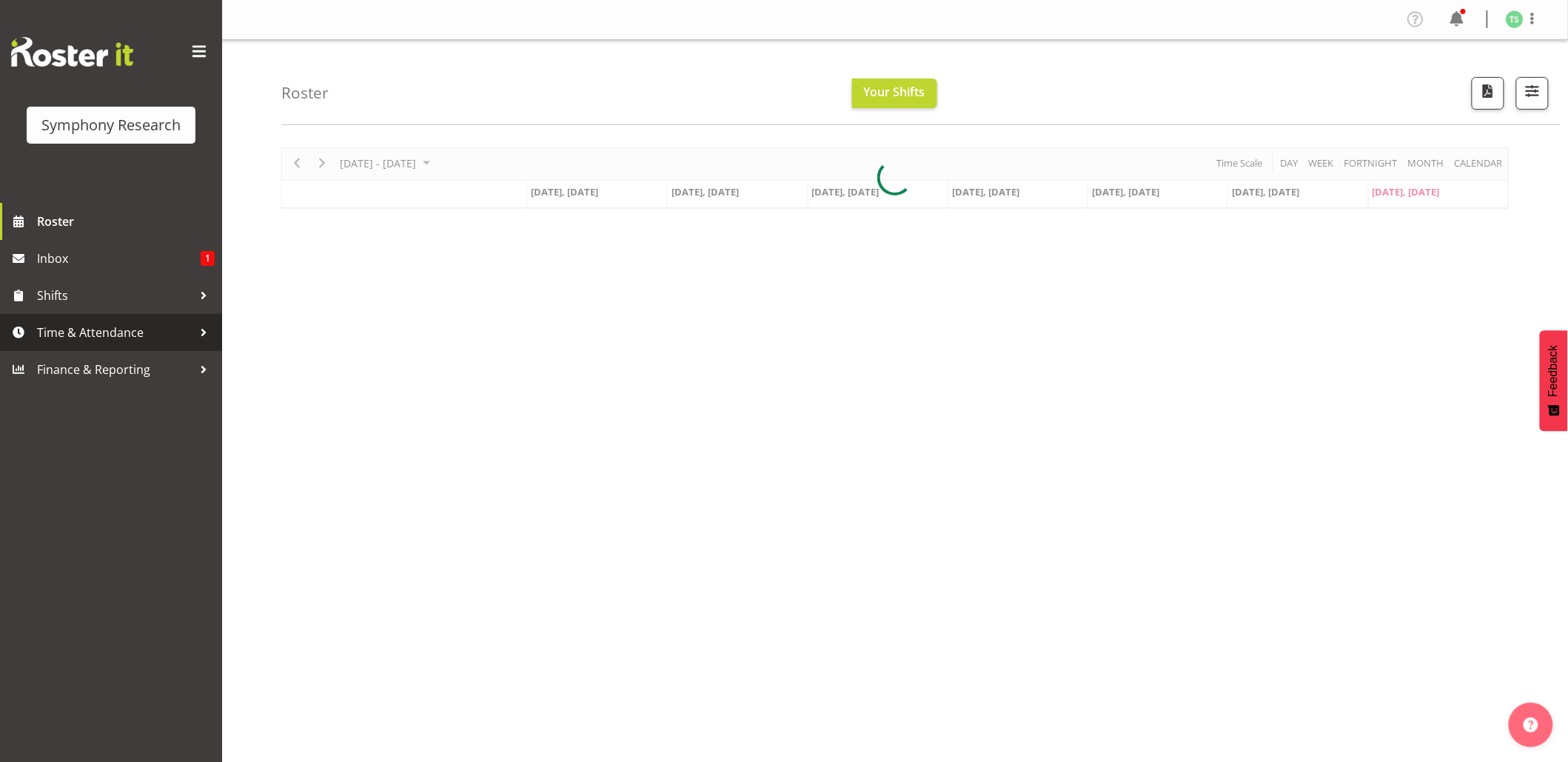
click at [97, 321] on span "Time & Attendance" at bounding box center [115, 332] width 156 height 22
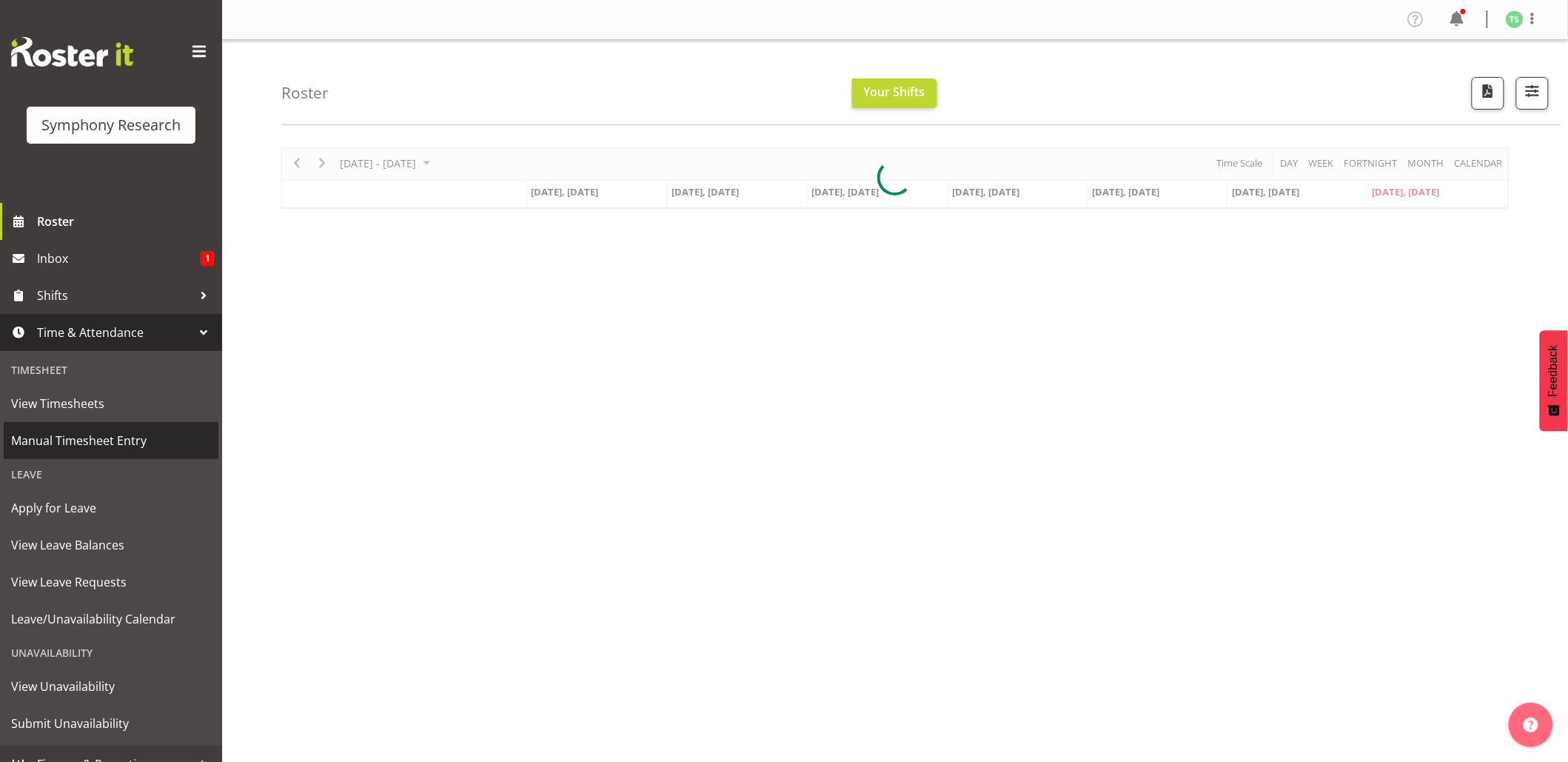
click at [74, 439] on span "Manual Timesheet Entry" at bounding box center [111, 440] width 200 height 22
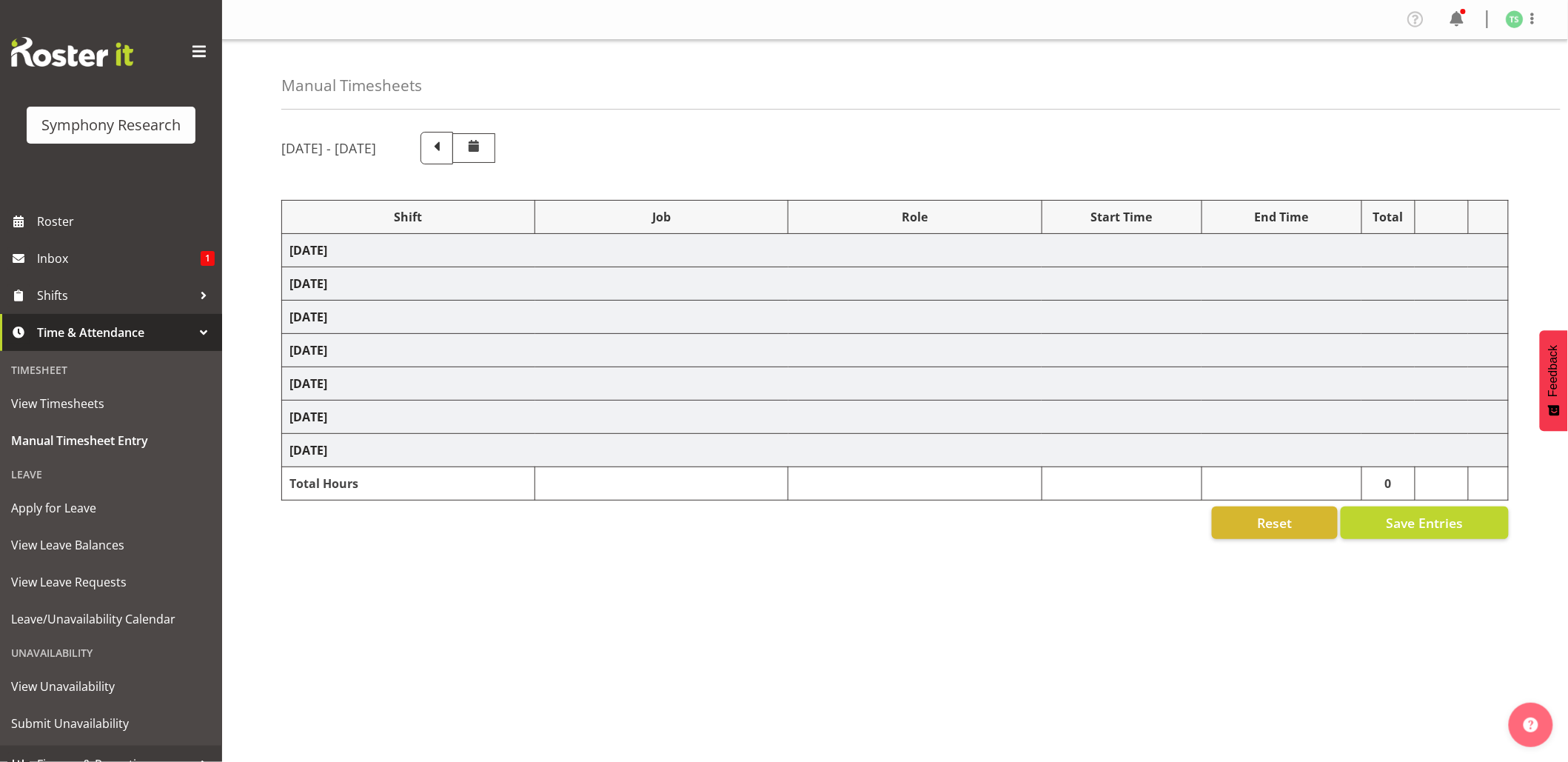
select select "26078"
select select "10461"
select select "26078"
select select "10461"
select select "47"
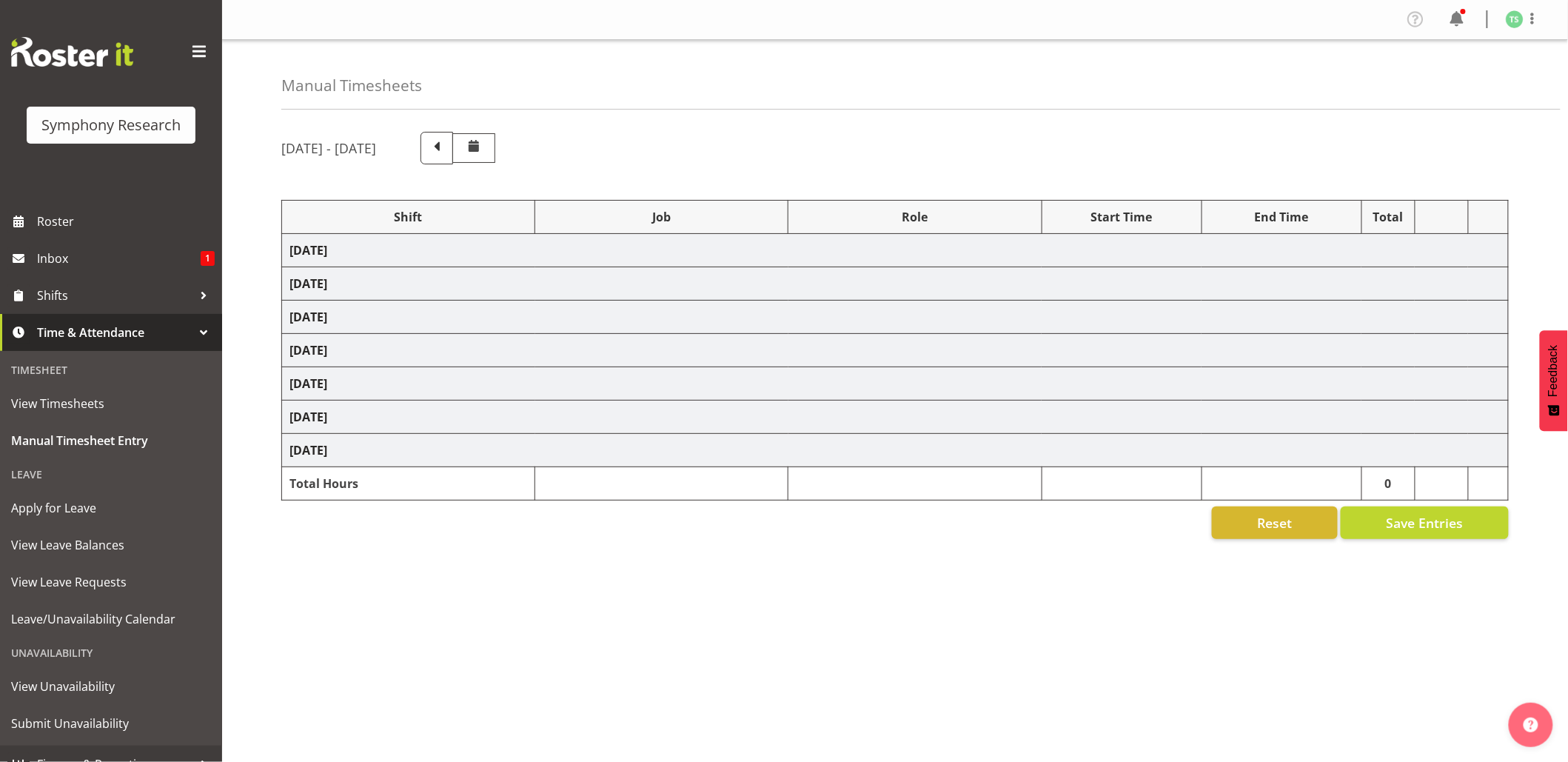
select select "26078"
select select "10461"
select select "47"
select select "48116"
select select "10461"
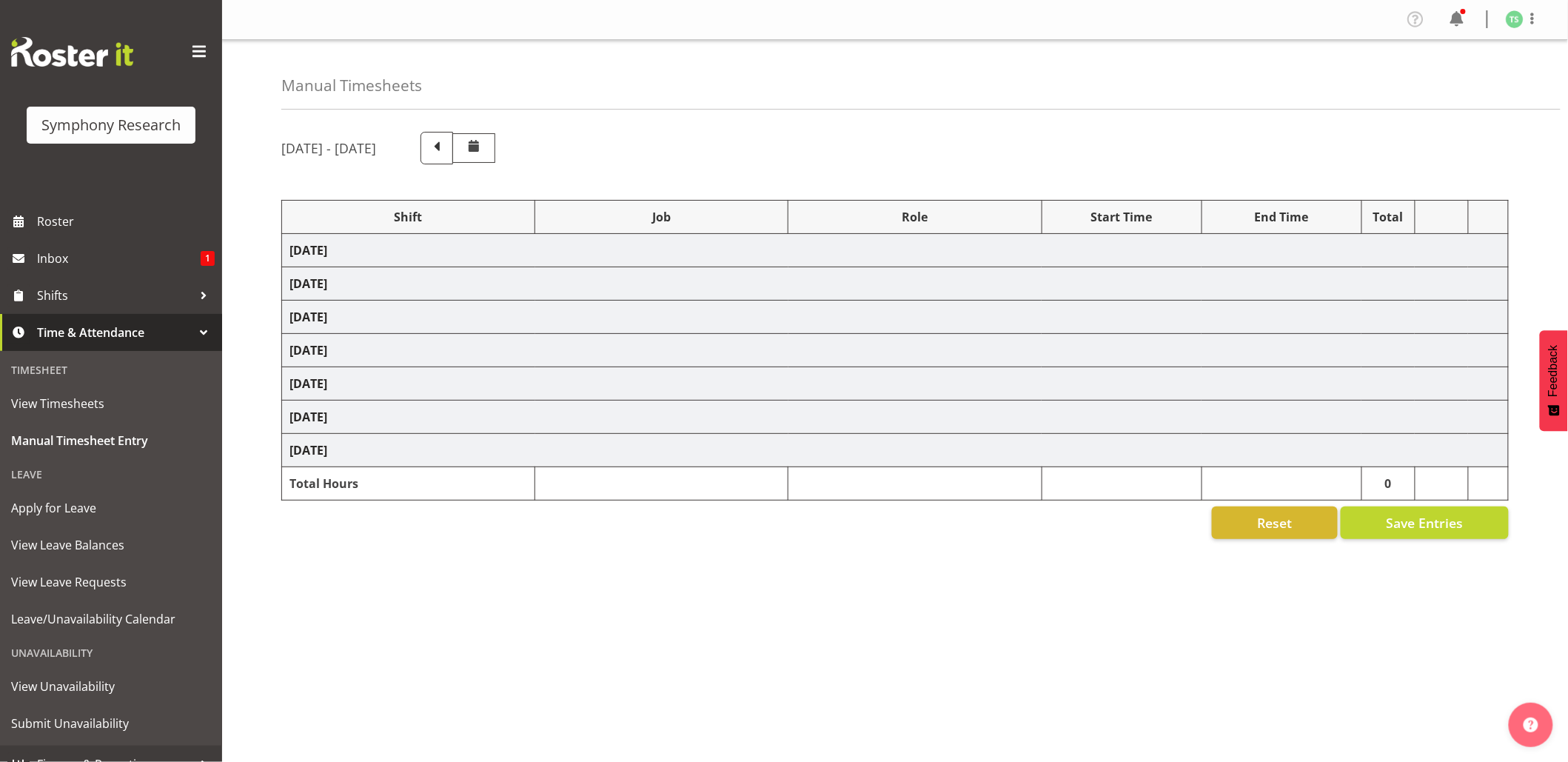
select select "47"
select select "48116"
select select "10242"
select select "47"
select select "26078"
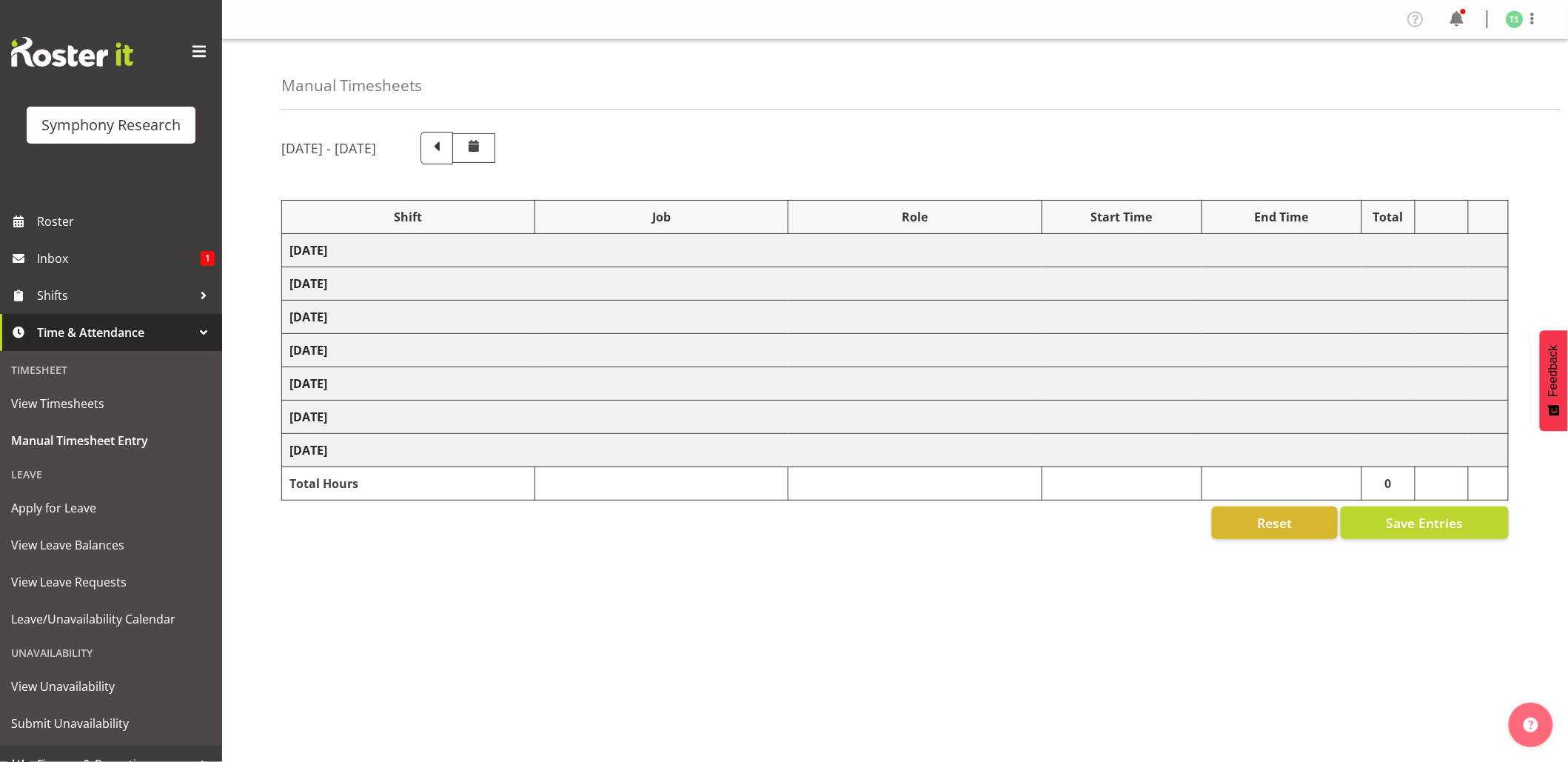
select select "10461"
select select "47"
select select "26078"
select select "10461"
select select "47"
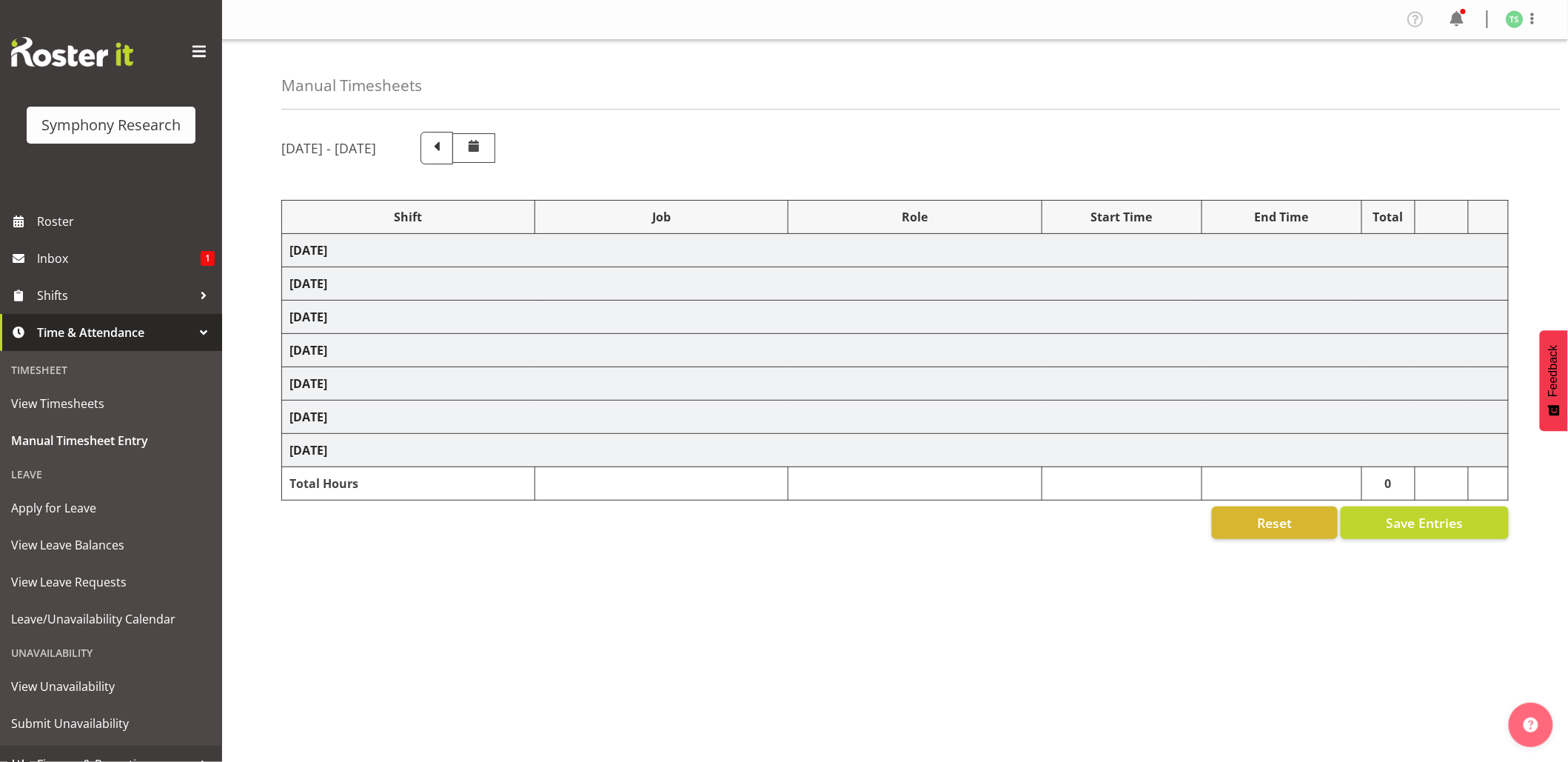
select select "26078"
select select "10239"
select select "47"
select select "48116"
select select "10242"
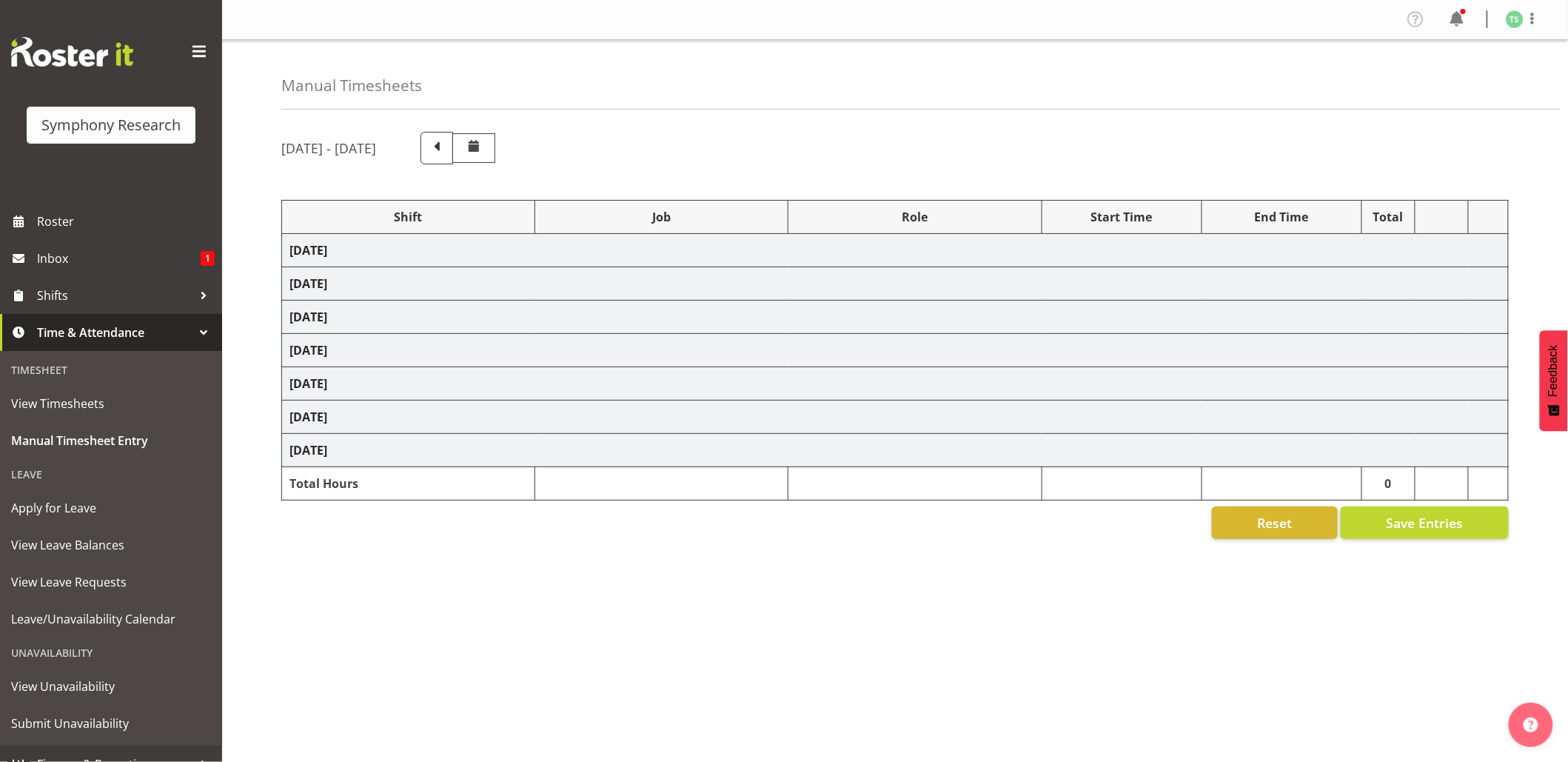
select select "47"
select select "48116"
select select "9426"
select select "47"
select select "48116"
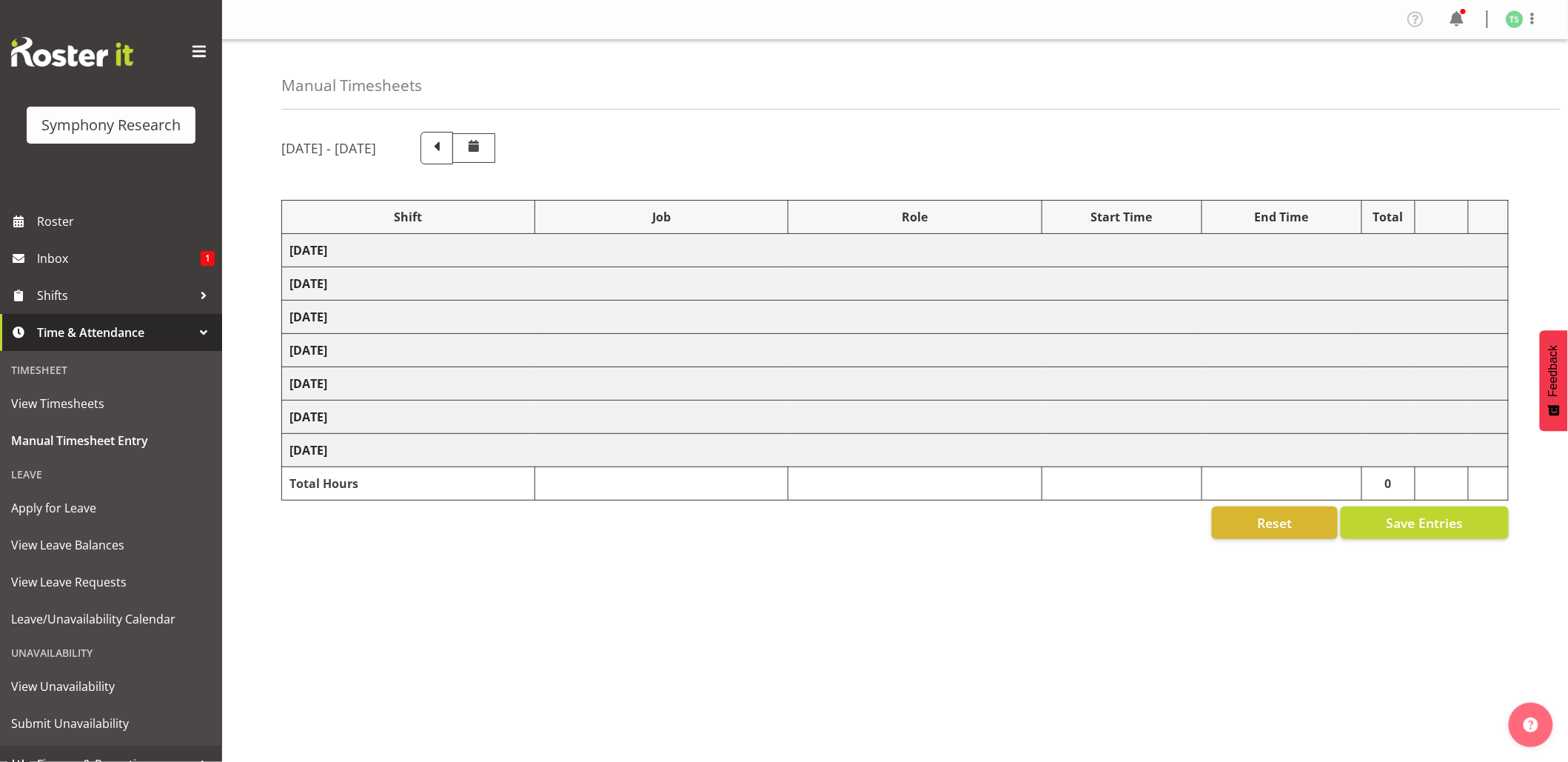
select select "760"
select select "48116"
select select "10242"
select select "47"
select select "26078"
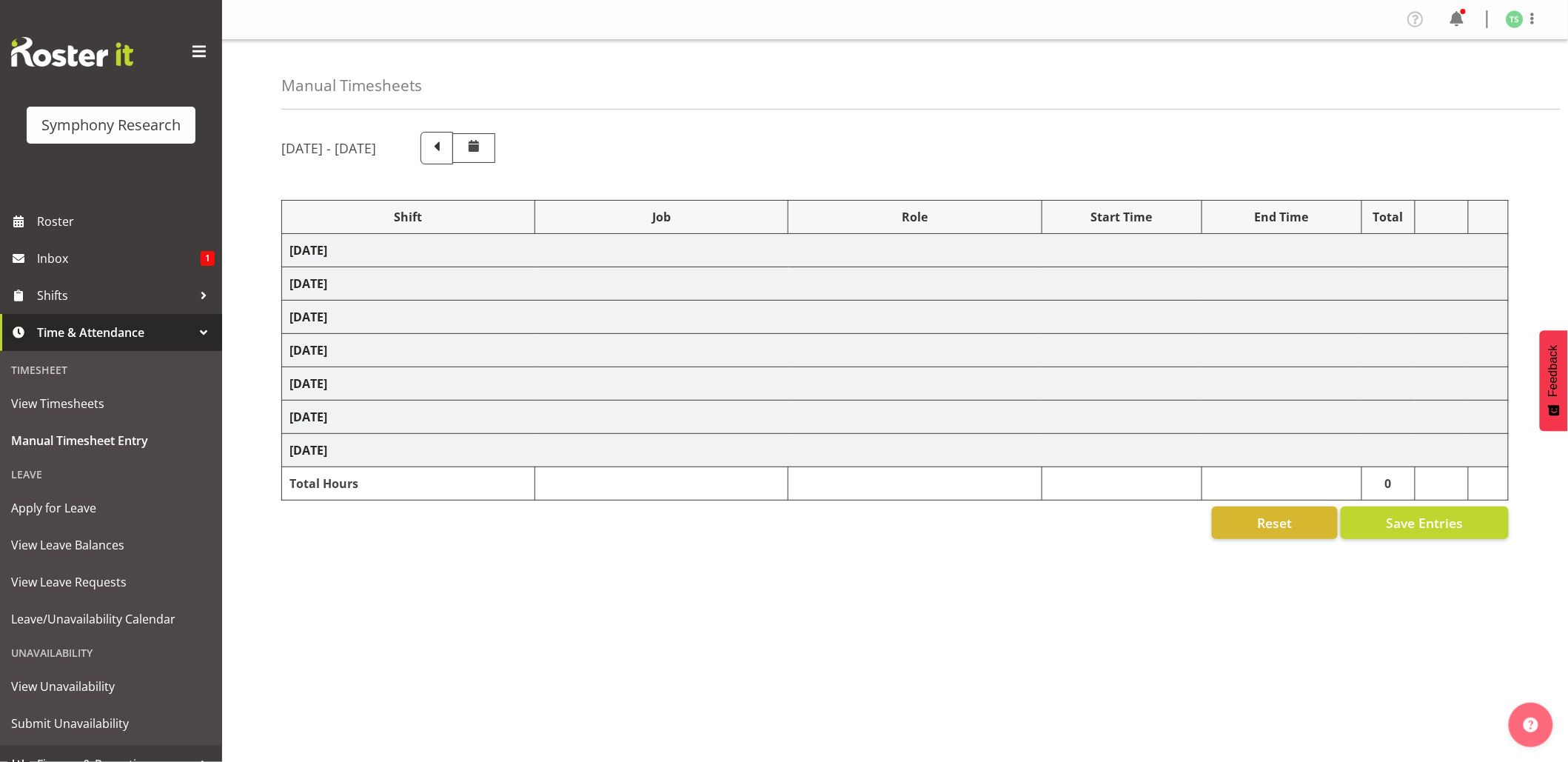
select select "10420"
select select "26078"
select select "10420"
select select "47"
select select "26078"
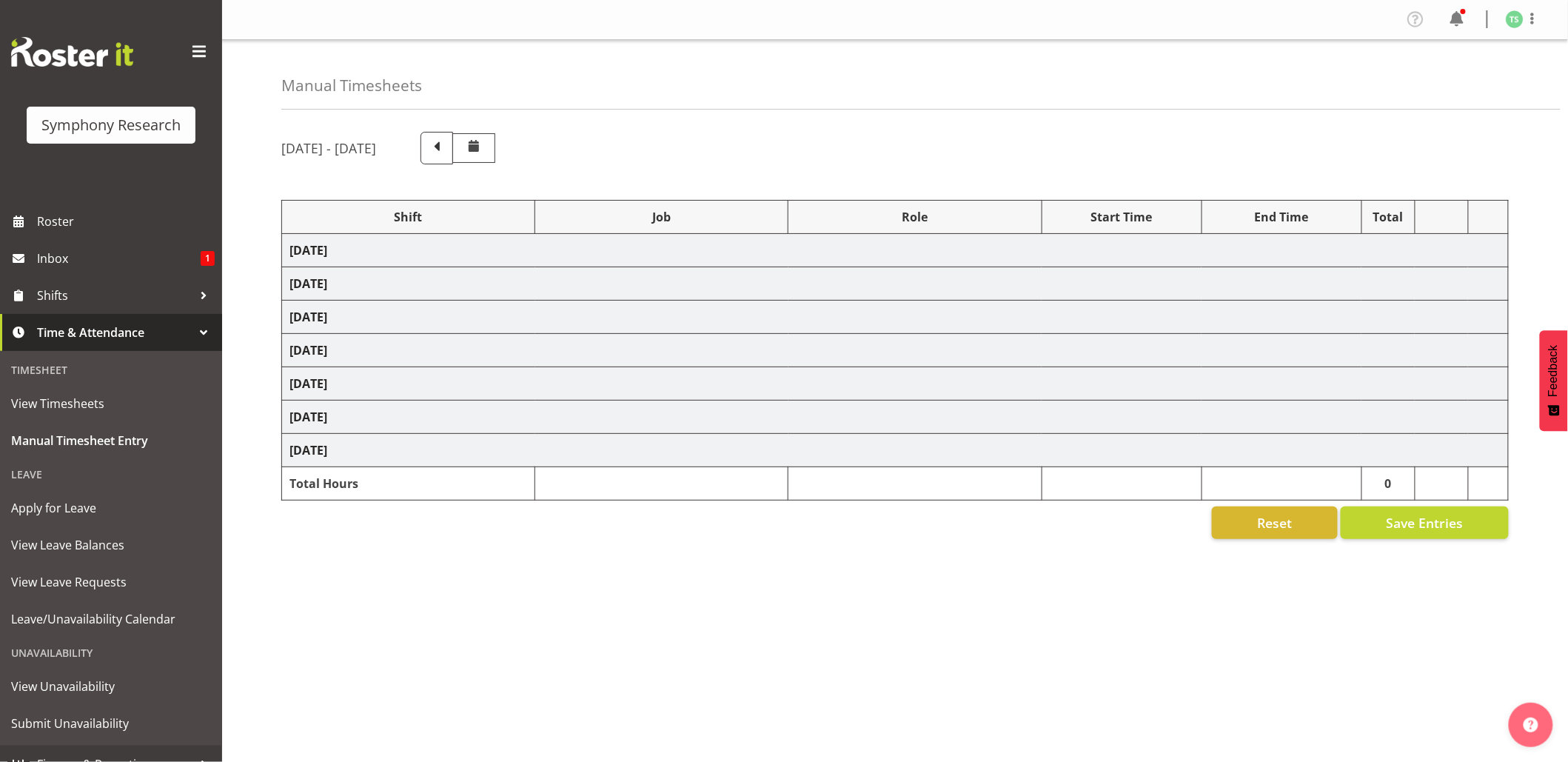
select select "10239"
select select "47"
select select "26078"
select select "10420"
select select "26078"
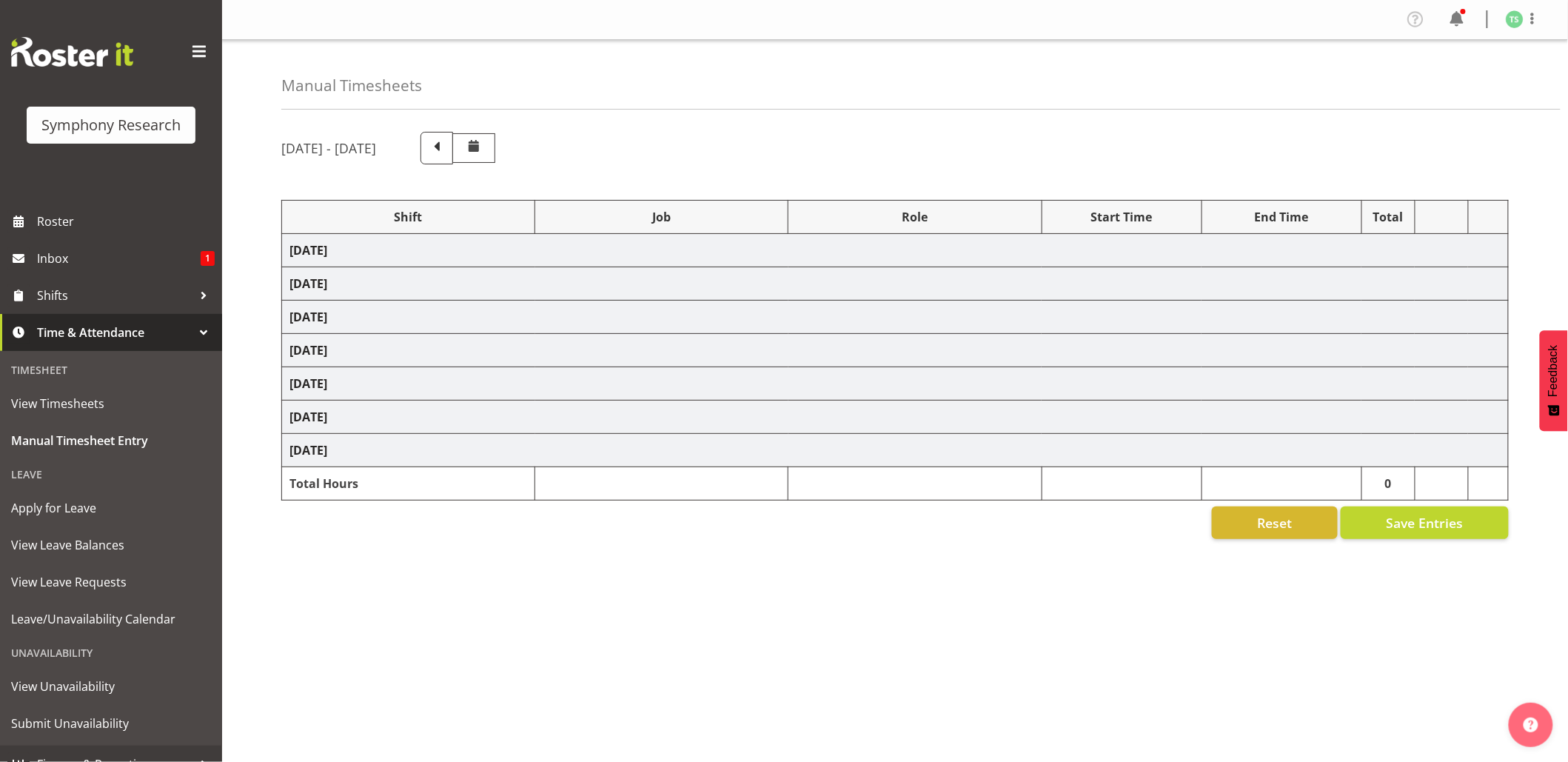
select select "10420"
select select "47"
select select "10499"
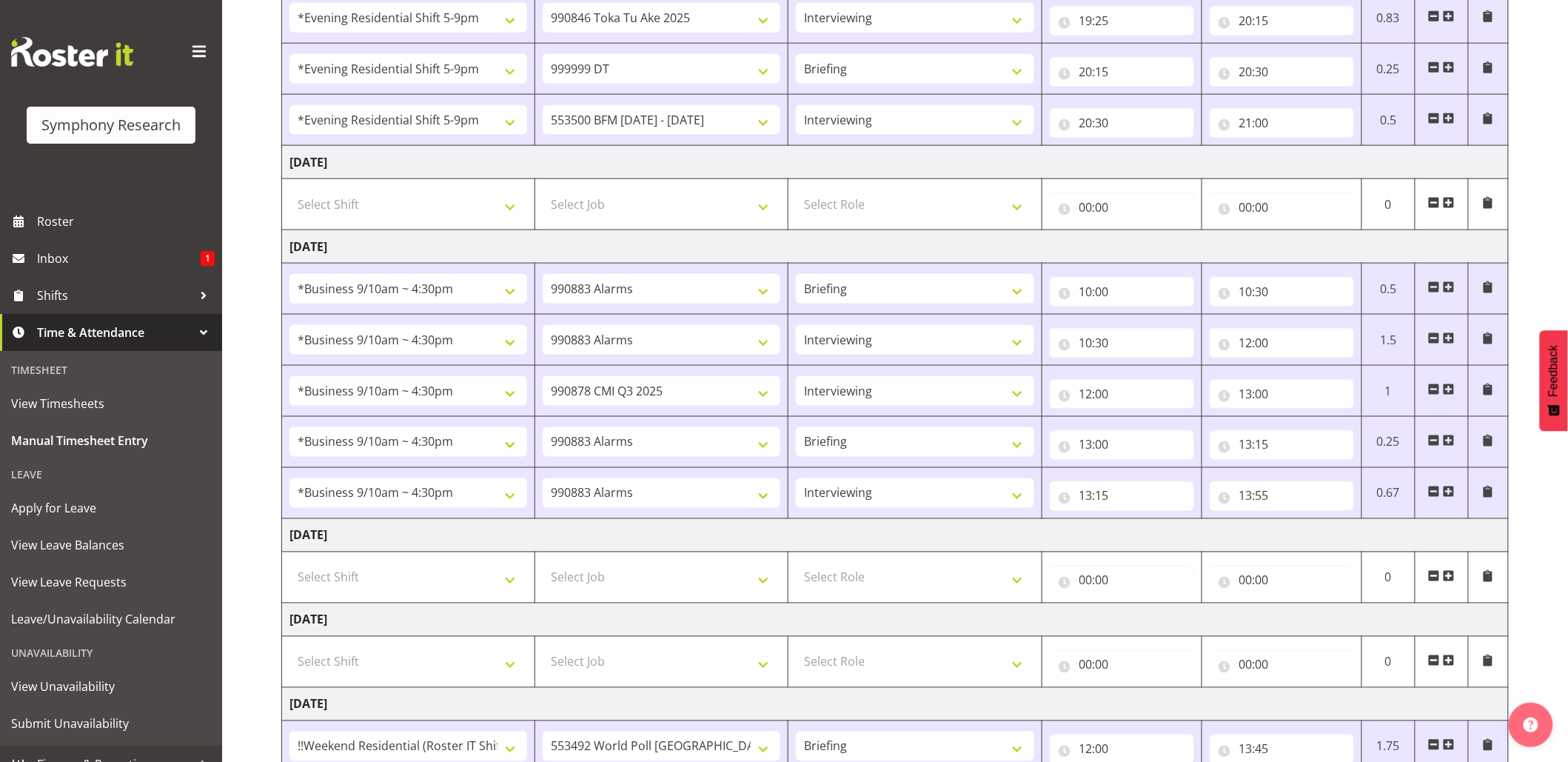
scroll to position [884, 0]
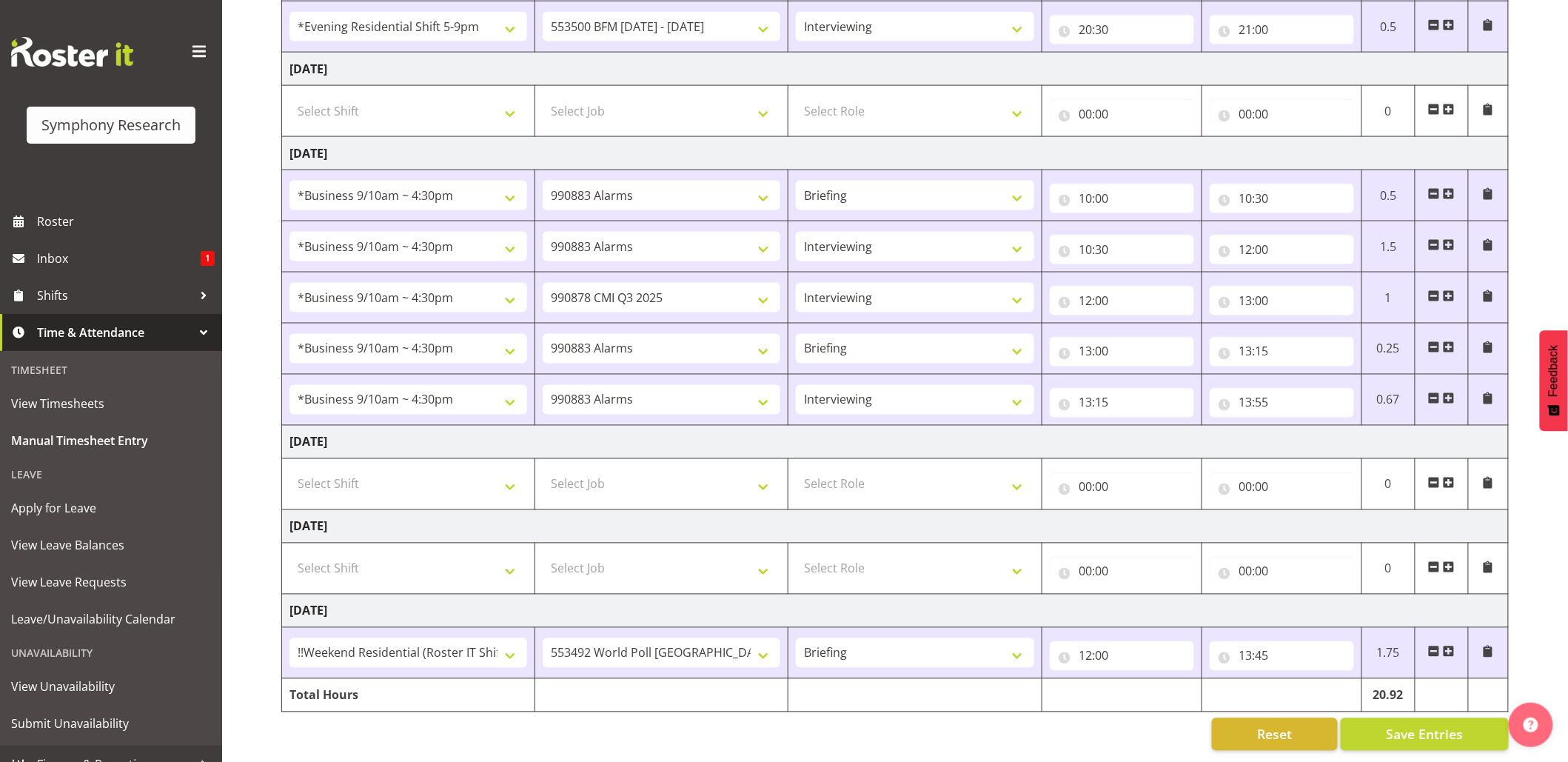
click at [1450, 645] on span at bounding box center [1449, 651] width 11 height 11
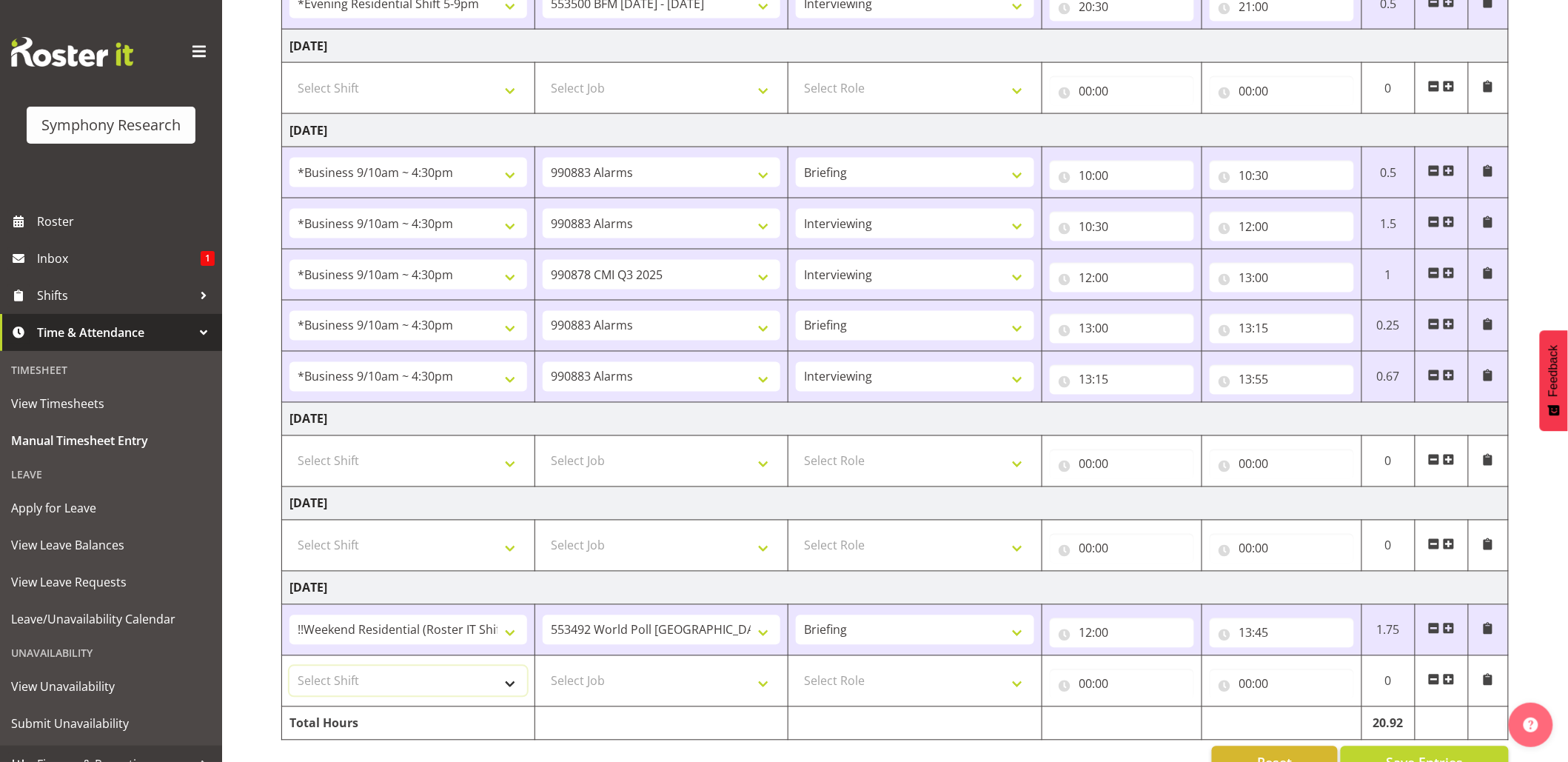
click at [517, 693] on select "Select Shift !!Weekend Residential (Roster IT Shift Label) *Business 9/10am ~ 4…" at bounding box center [408, 681] width 238 height 30
select select "17154"
click at [290, 674] on select "Select Shift !!Weekend Residential (Roster IT Shift Label) *Business 9/10am ~ 4…" at bounding box center [408, 681] width 238 height 30
click at [768, 695] on select "Select Job 550060 IF Admin 553492 World Poll Australia Wave 2 2025 553500 BFM J…" at bounding box center [661, 681] width 238 height 30
select select "10499"
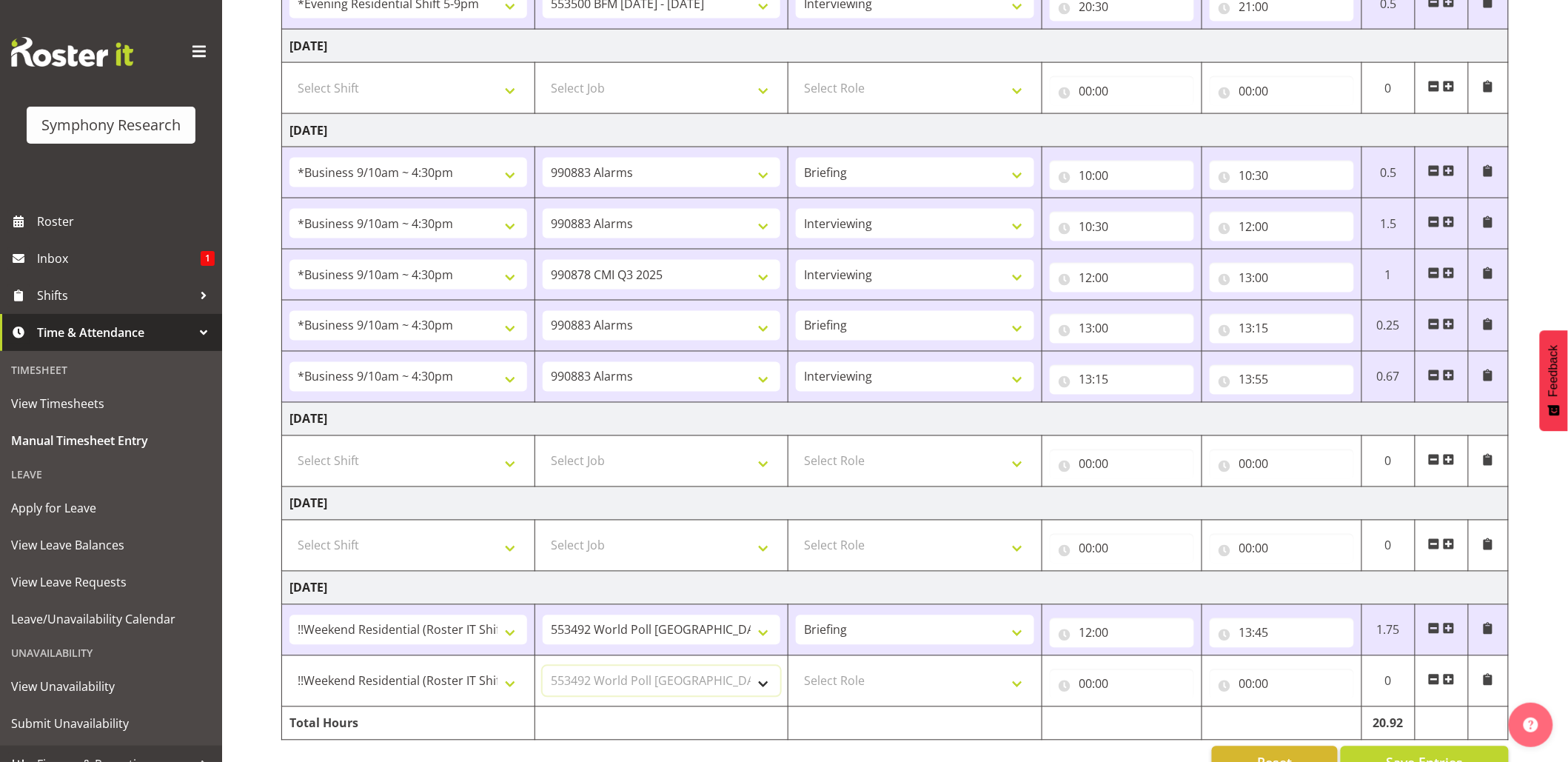
click at [543, 674] on select "Select Job 550060 IF Admin 553492 World Poll Australia Wave 2 2025 553500 BFM J…" at bounding box center [661, 681] width 238 height 30
click at [1013, 694] on select "Select Role Briefing Interviewing" at bounding box center [914, 681] width 238 height 30
click at [796, 674] on select "Select Role Briefing Interviewing" at bounding box center [914, 681] width 238 height 30
click at [1020, 694] on select "Briefing Interviewing" at bounding box center [914, 681] width 238 height 30
select select "297"
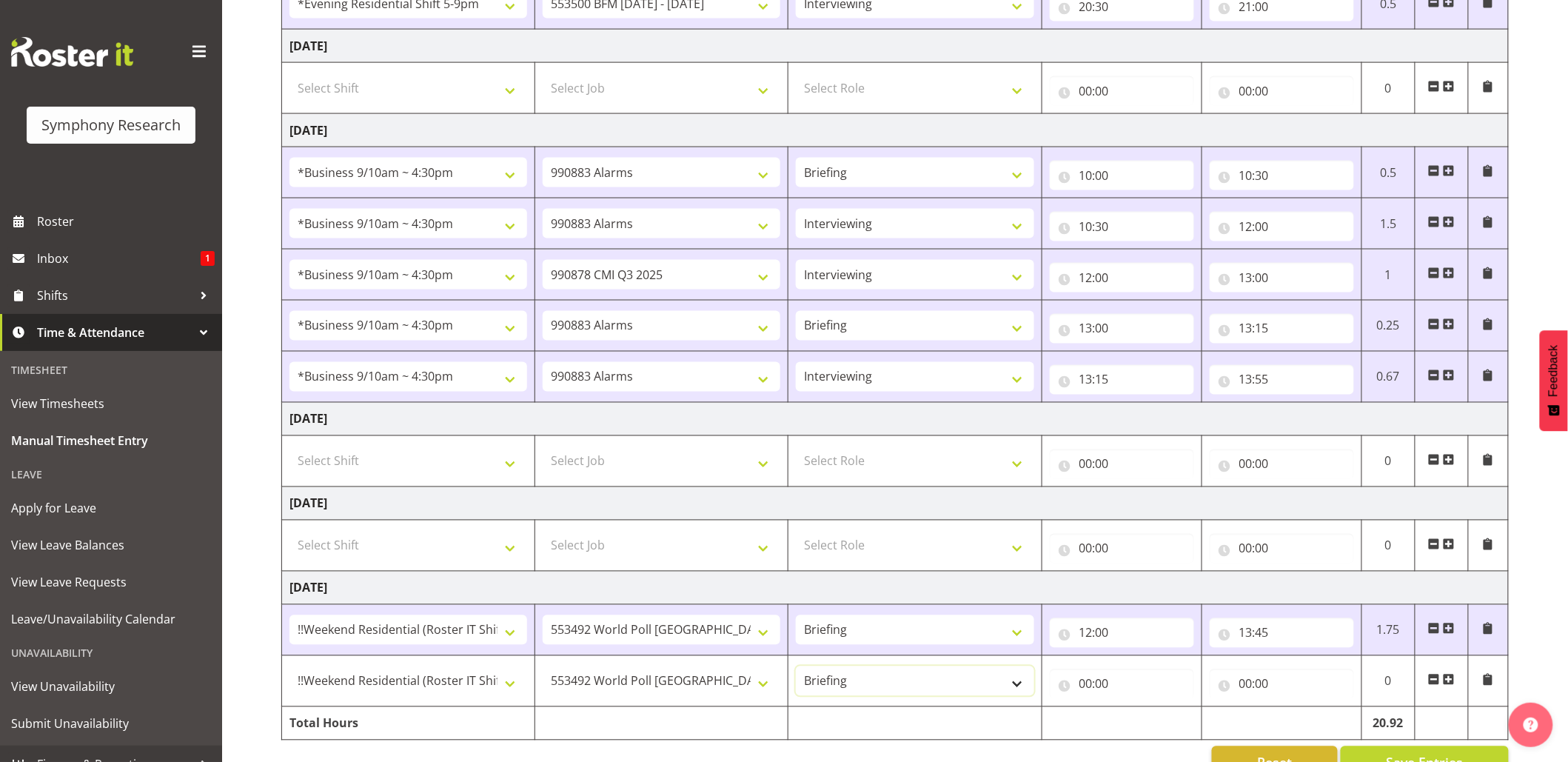
click at [796, 674] on select "Briefing Interviewing" at bounding box center [914, 681] width 238 height 30
click at [1089, 688] on input "00:00" at bounding box center [1121, 684] width 144 height 30
click at [1159, 729] on select "00 01 02 03 04 05 06 07 08 09 10 11 12 13 14 15 16 17 18 19 20 21 22 23" at bounding box center [1150, 723] width 33 height 30
select select "13"
click at [1134, 715] on select "00 01 02 03 04 05 06 07 08 09 10 11 12 13 14 15 16 17 18 19 20 21 22 23" at bounding box center [1150, 723] width 33 height 30
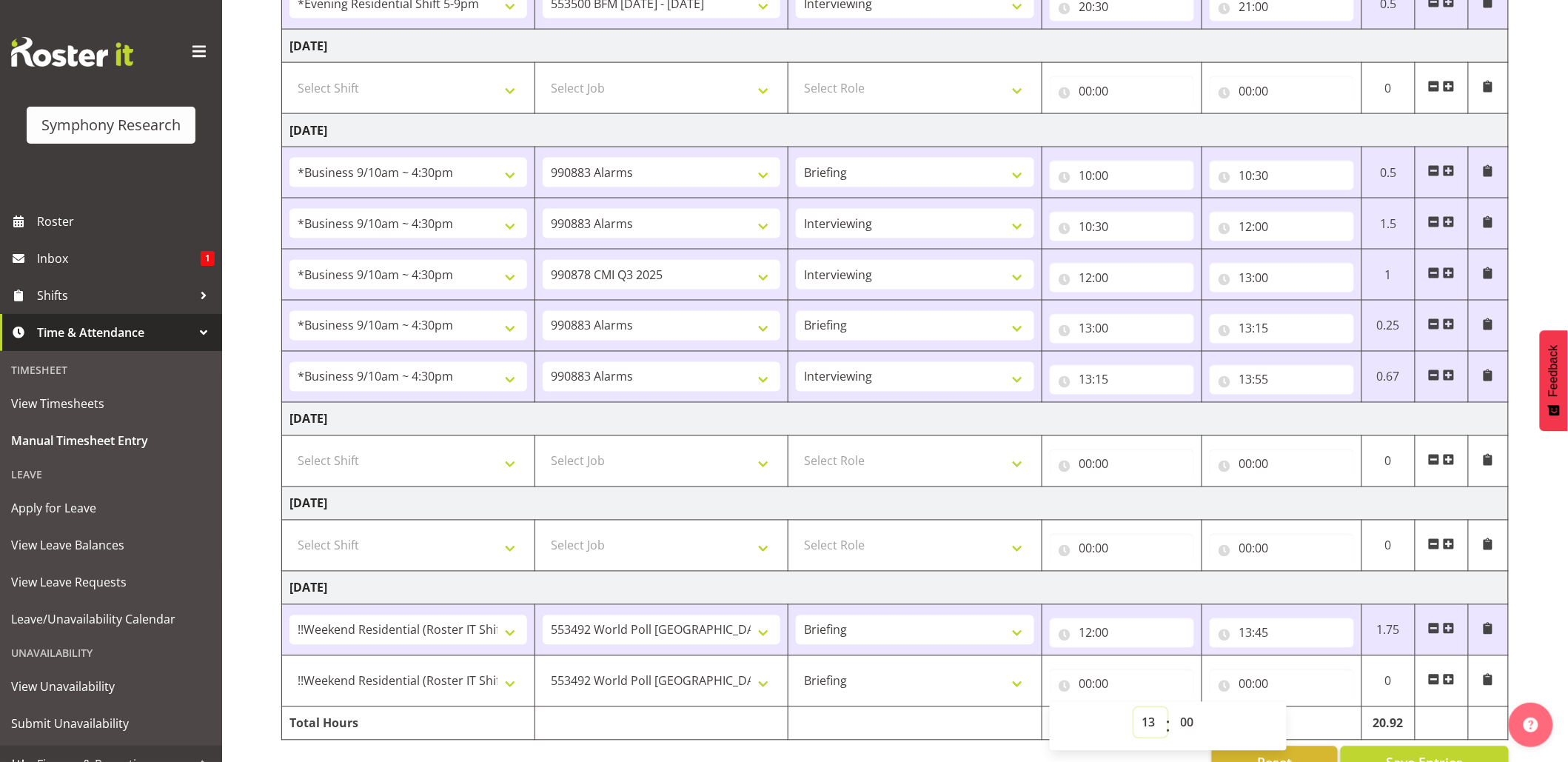
type input "13:00"
click at [1102, 688] on input "13:00" at bounding box center [1121, 684] width 144 height 30
click at [1184, 721] on select "00 01 02 03 04 05 06 07 08 09 10 11 12 13 14 15 16 17 18 19 20 21 22 23 24 25 2…" at bounding box center [1189, 723] width 33 height 30
select select "45"
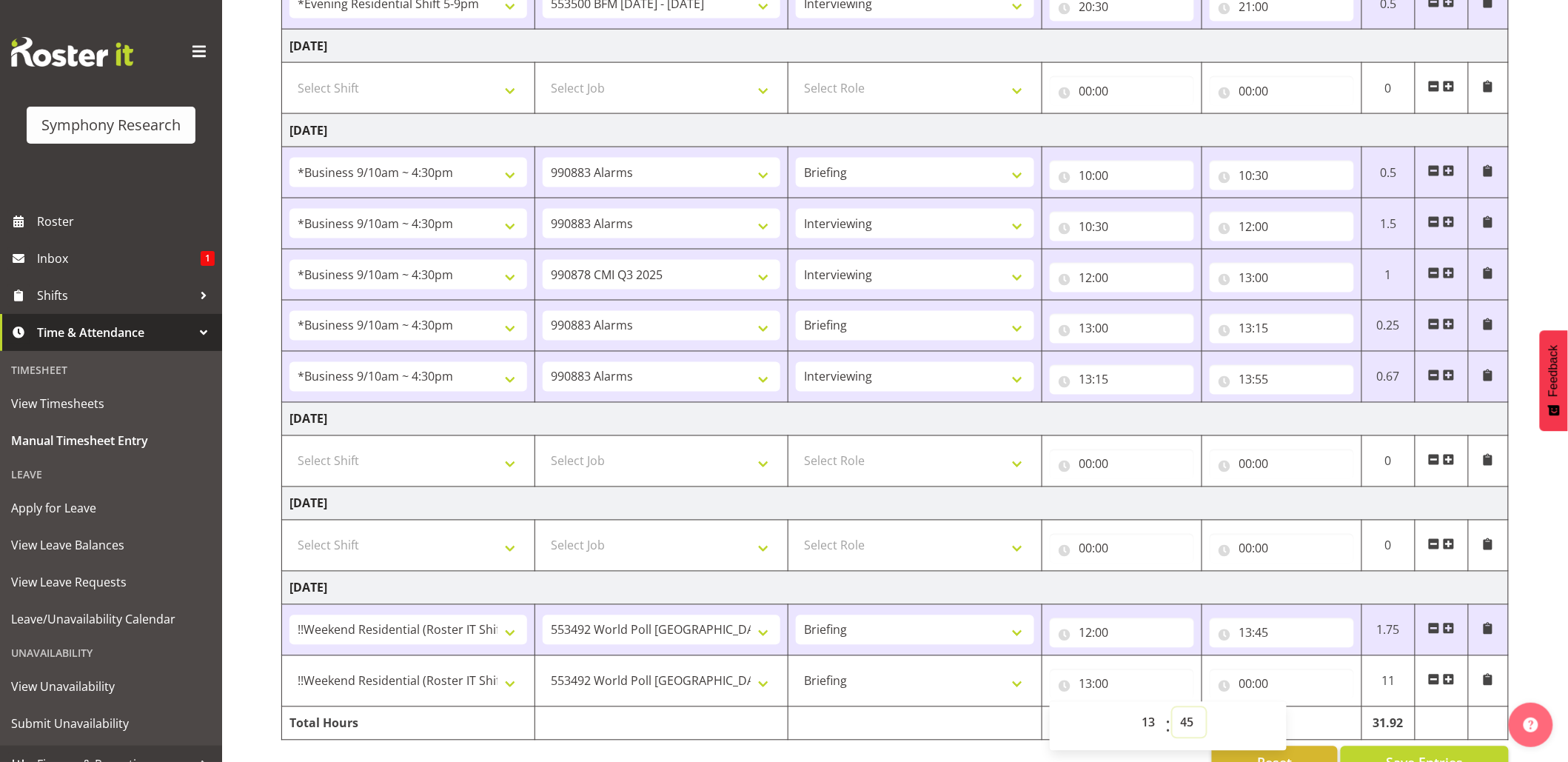
click at [1172, 715] on select "00 01 02 03 04 05 06 07 08 09 10 11 12 13 14 15 16 17 18 19 20 21 22 23 24 25 2…" at bounding box center [1189, 723] width 33 height 30
type input "13:45"
click at [1245, 685] on input "00:00" at bounding box center [1281, 684] width 144 height 30
click at [1309, 721] on select "00 01 02 03 04 05 06 07 08 09 10 11 12 13 14 15 16 17 18 19 20 21 22 23" at bounding box center [1310, 723] width 33 height 30
select select "15"
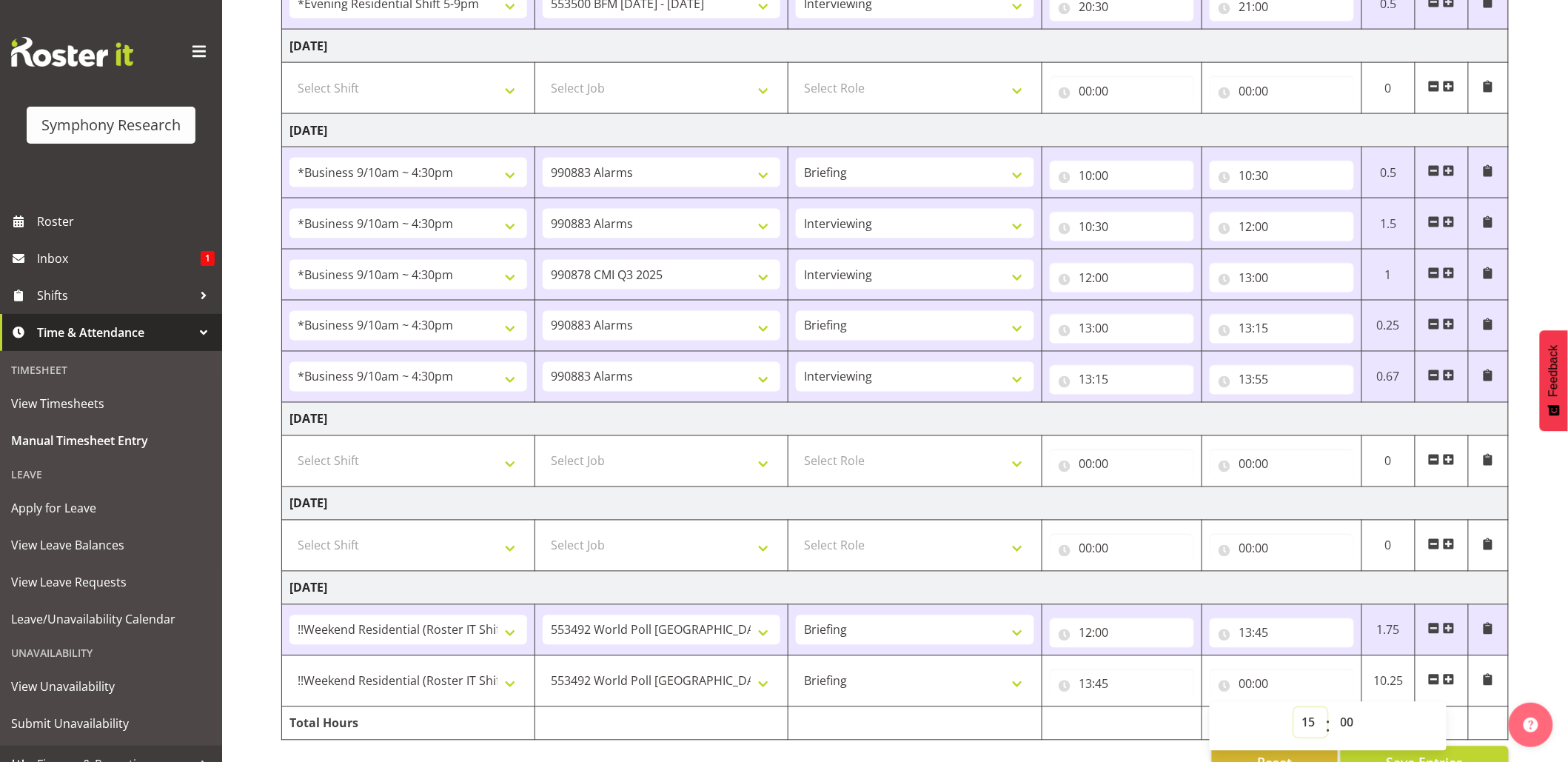
click at [1294, 715] on select "00 01 02 03 04 05 06 07 08 09 10 11 12 13 14 15 16 17 18 19 20 21 22 23" at bounding box center [1310, 723] width 33 height 30
type input "15:00"
click at [1259, 686] on input "15:00" at bounding box center [1281, 684] width 144 height 30
click at [1335, 725] on select "00 01 02 03 04 05 06 07 08 09 10 11 12 13 14 15 16 17 18 19 20 21 22 23 24 25 2…" at bounding box center [1348, 723] width 33 height 30
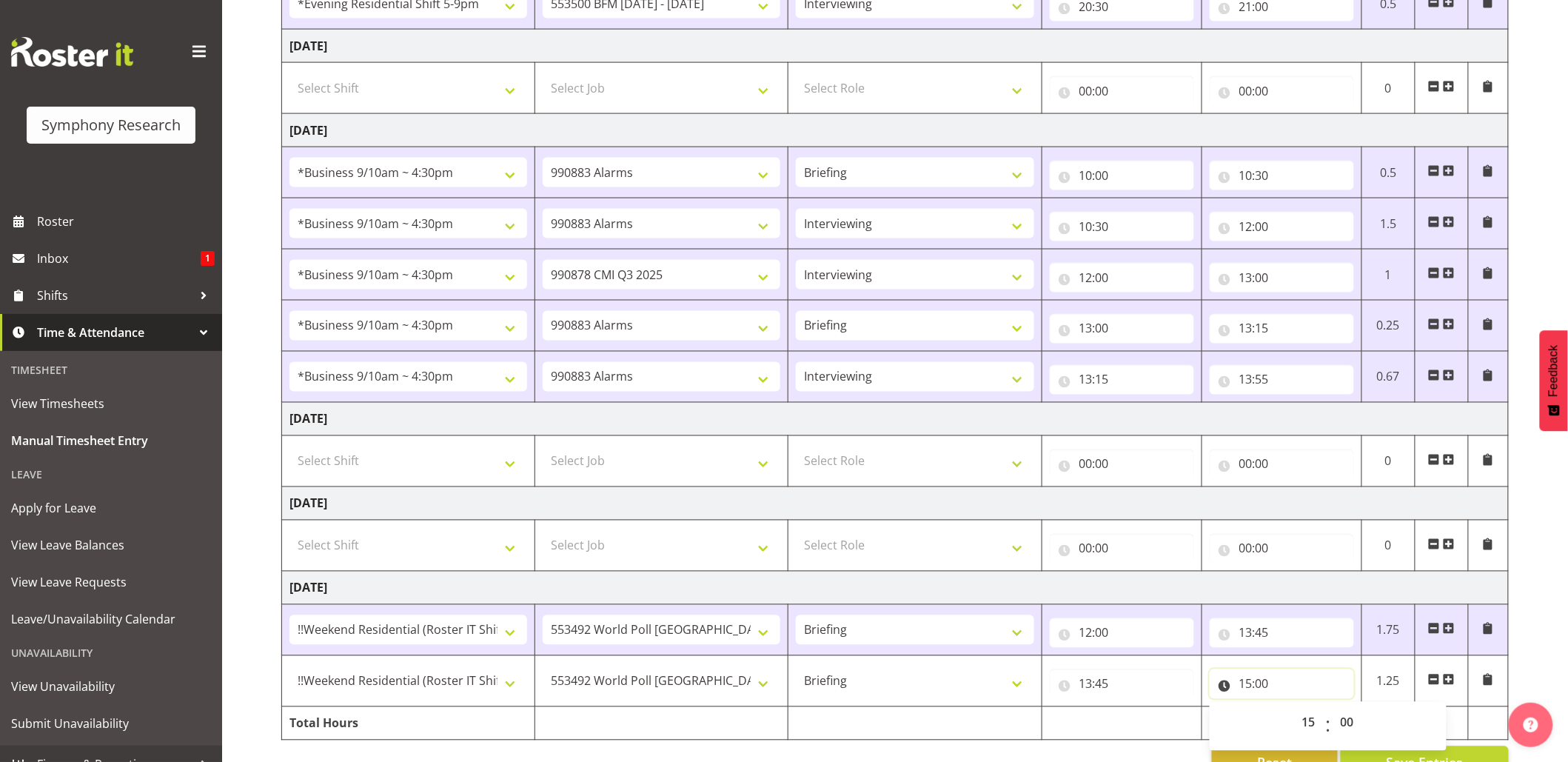
click at [1262, 690] on input "15:00" at bounding box center [1281, 684] width 144 height 30
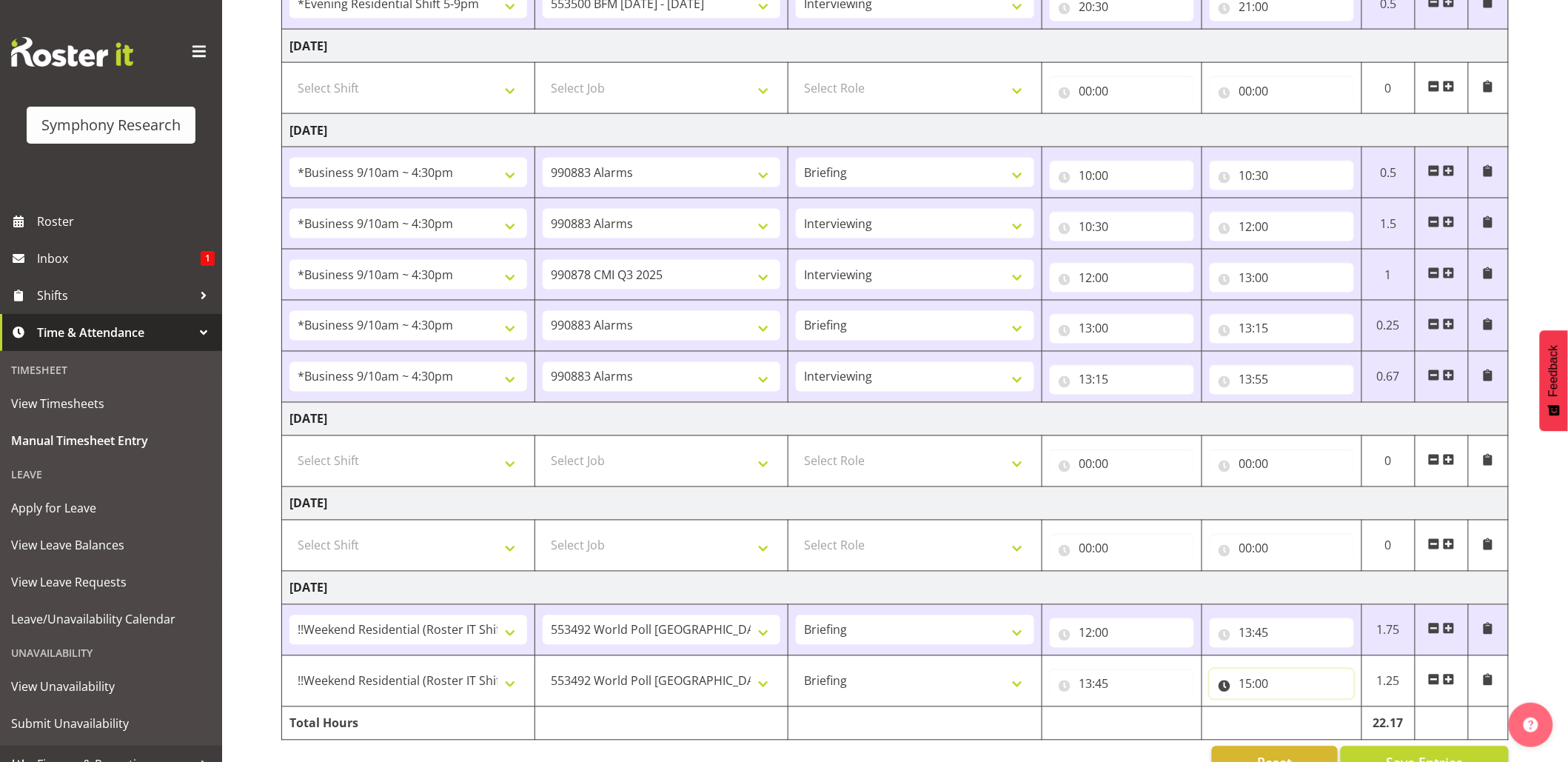
click at [1262, 690] on input "15:00" at bounding box center [1281, 684] width 144 height 30
click at [1361, 731] on select "00 01 02 03 04 05 06 07 08 09 10 11 12 13 14 15 16 17 18 19 20 21 22 23 24 25 2…" at bounding box center [1348, 723] width 33 height 30
select select "35"
click at [1332, 715] on select "00 01 02 03 04 05 06 07 08 09 10 11 12 13 14 15 16 17 18 19 20 21 22 23 24 25 2…" at bounding box center [1348, 723] width 33 height 30
type input "15:35"
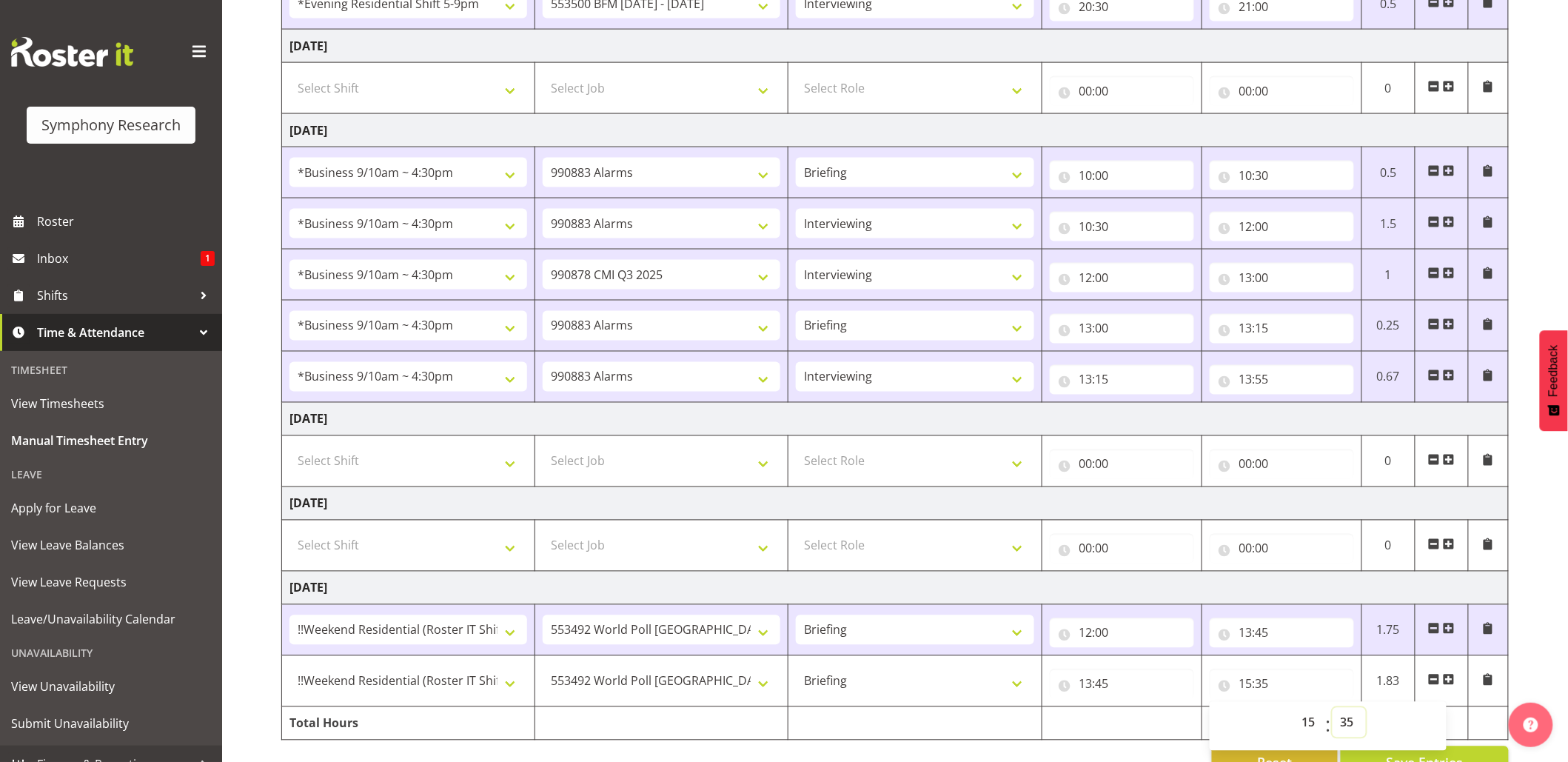
scroll to position [936, 0]
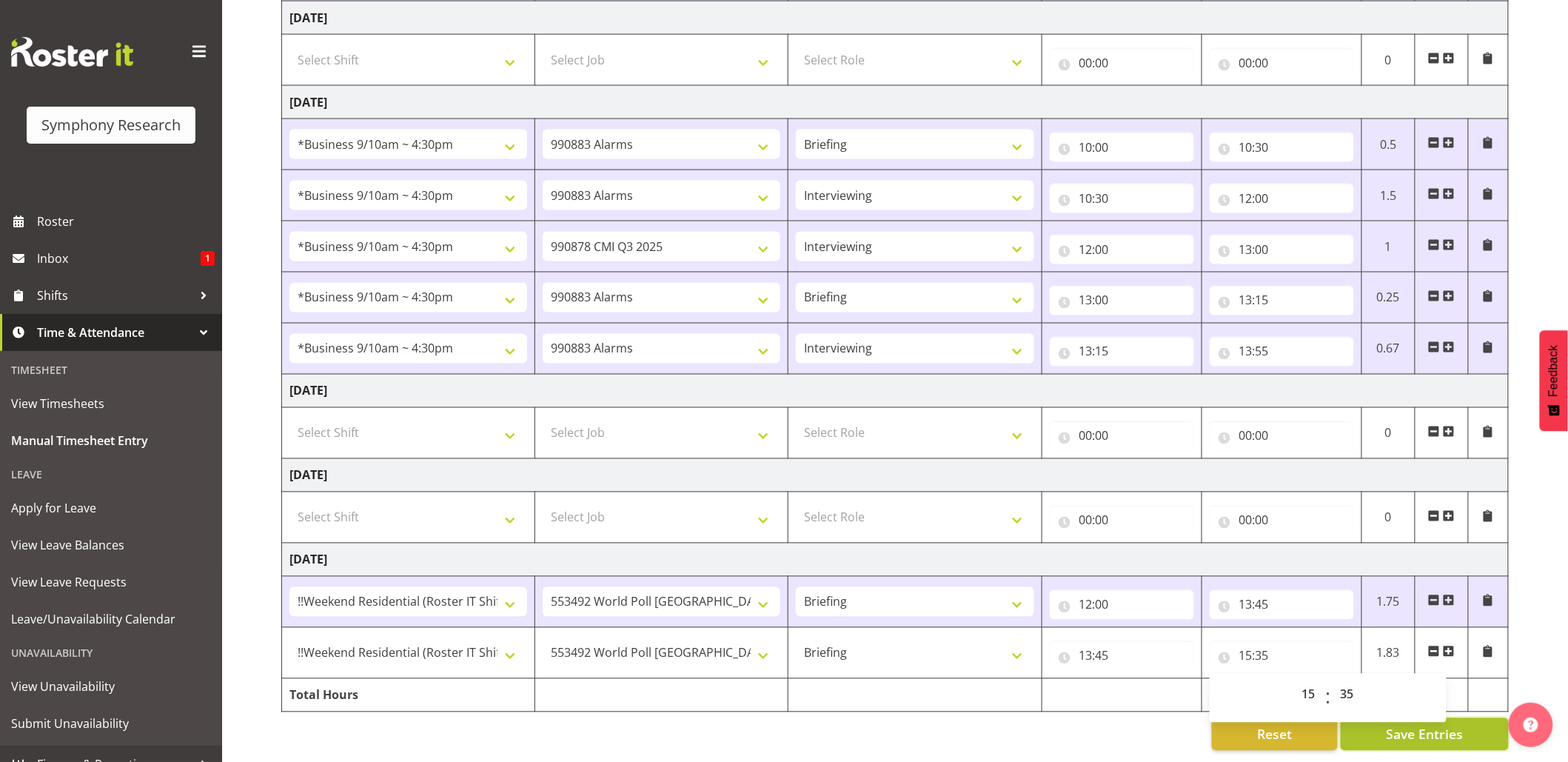
click at [1375, 724] on button "Save Entries" at bounding box center [1425, 734] width 168 height 33
click at [1385, 727] on button "Save Entries" at bounding box center [1425, 734] width 168 height 33
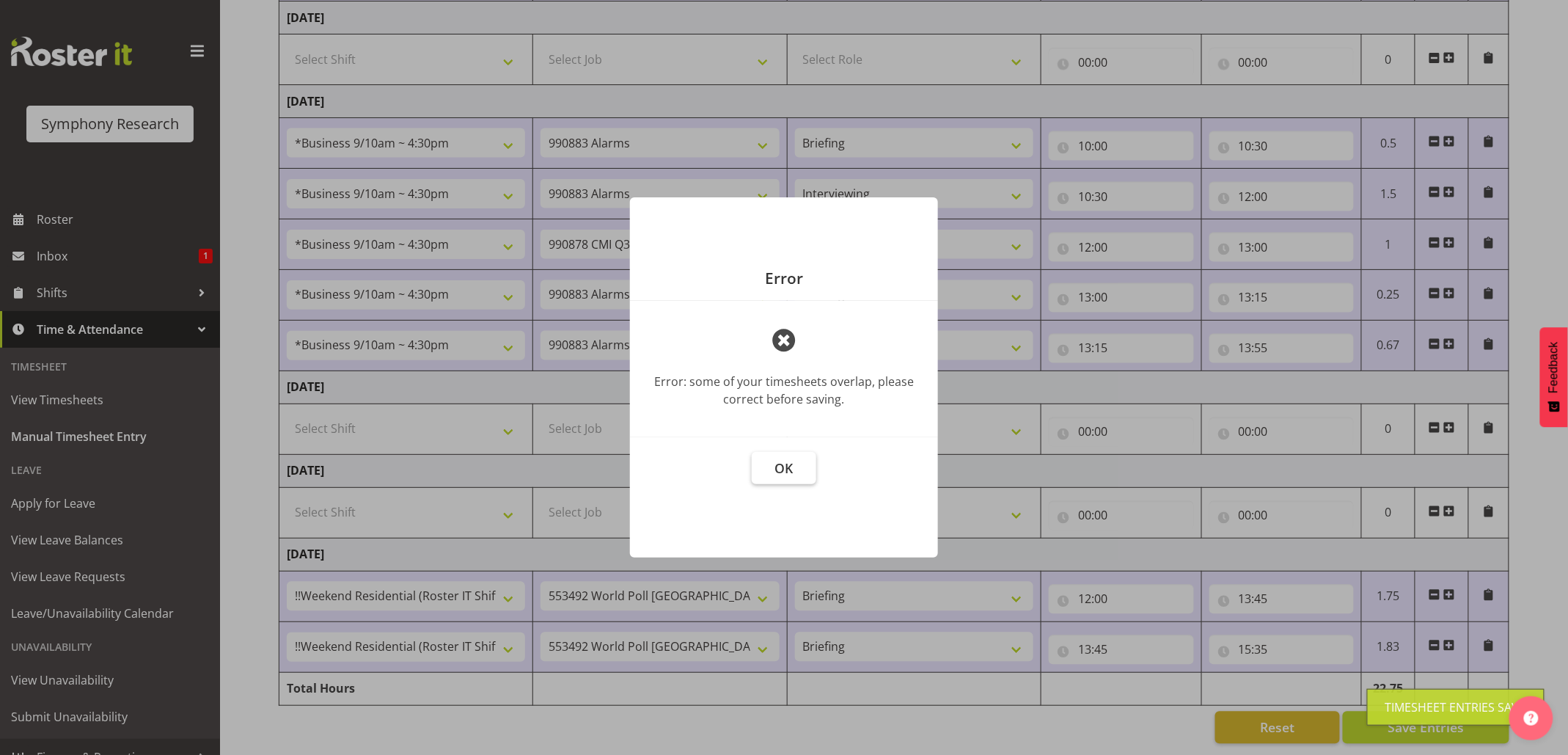
drag, startPoint x: 783, startPoint y: 467, endPoint x: 807, endPoint y: 468, distance: 24.0
click at [784, 467] on span "OK" at bounding box center [784, 468] width 18 height 18
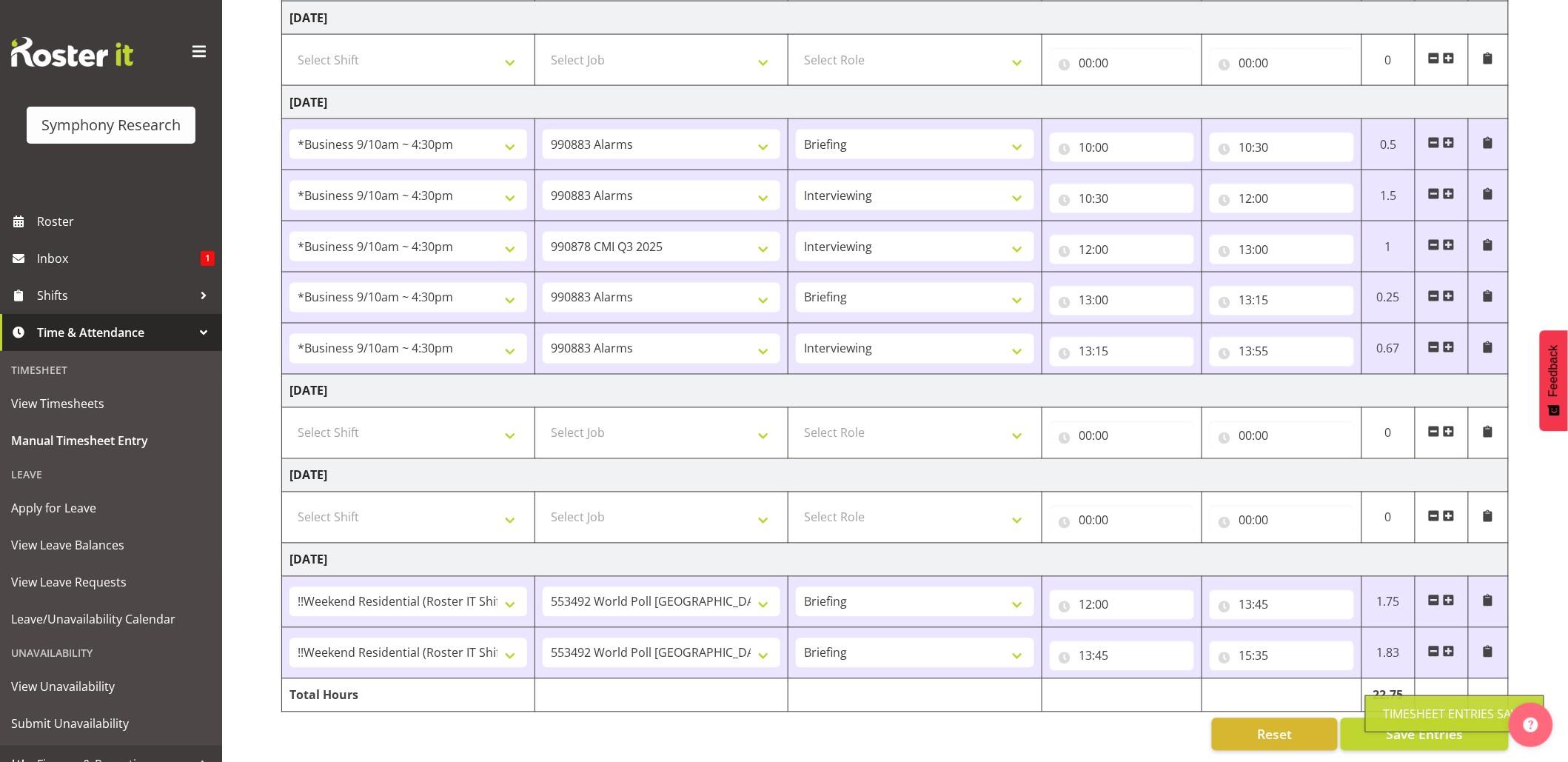
click at [1404, 717] on div "Timesheet Entries Save" at bounding box center [1454, 713] width 142 height 18
click at [1398, 725] on span "Save Entries" at bounding box center [1424, 734] width 77 height 19
click at [1389, 725] on span "Save Entries" at bounding box center [1424, 734] width 77 height 19
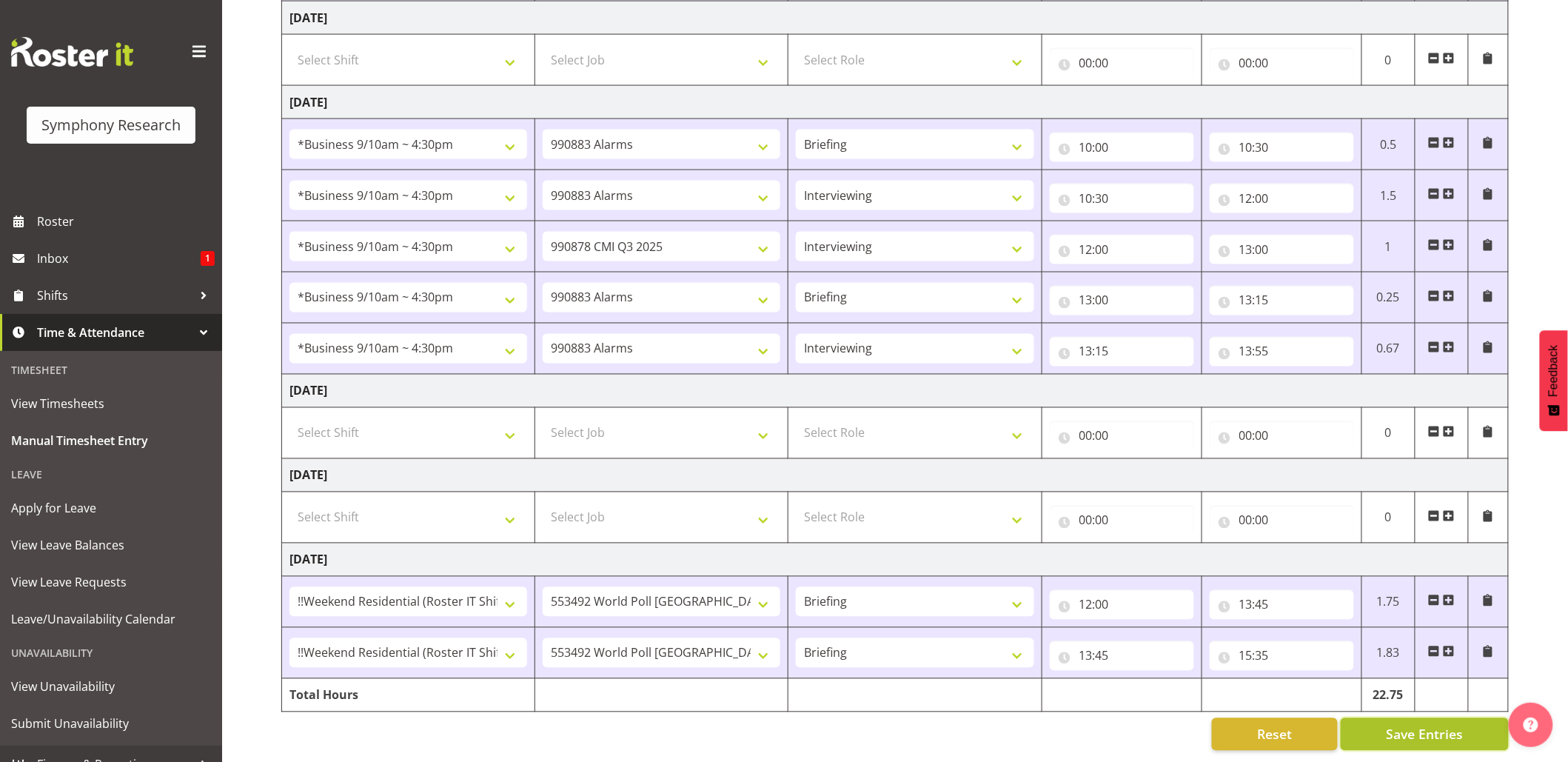
click at [1389, 725] on span "Save Entries" at bounding box center [1424, 734] width 77 height 19
click at [1402, 709] on div "Timesheet Entries Save" at bounding box center [1454, 713] width 142 height 18
click at [1402, 708] on div "Timesheet Entries Save" at bounding box center [1454, 713] width 142 height 18
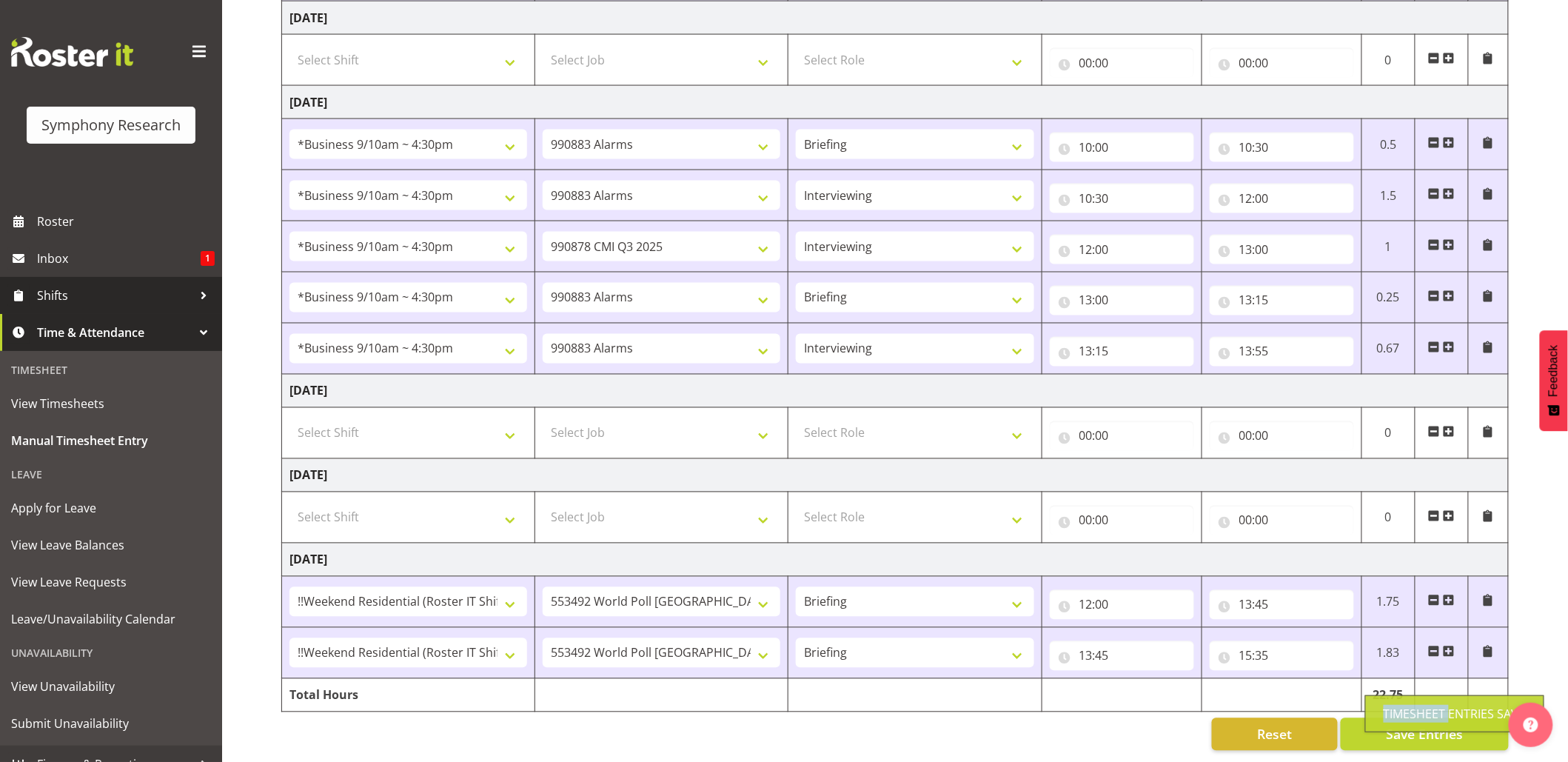
click at [28, 291] on span at bounding box center [18, 294] width 22 height 22
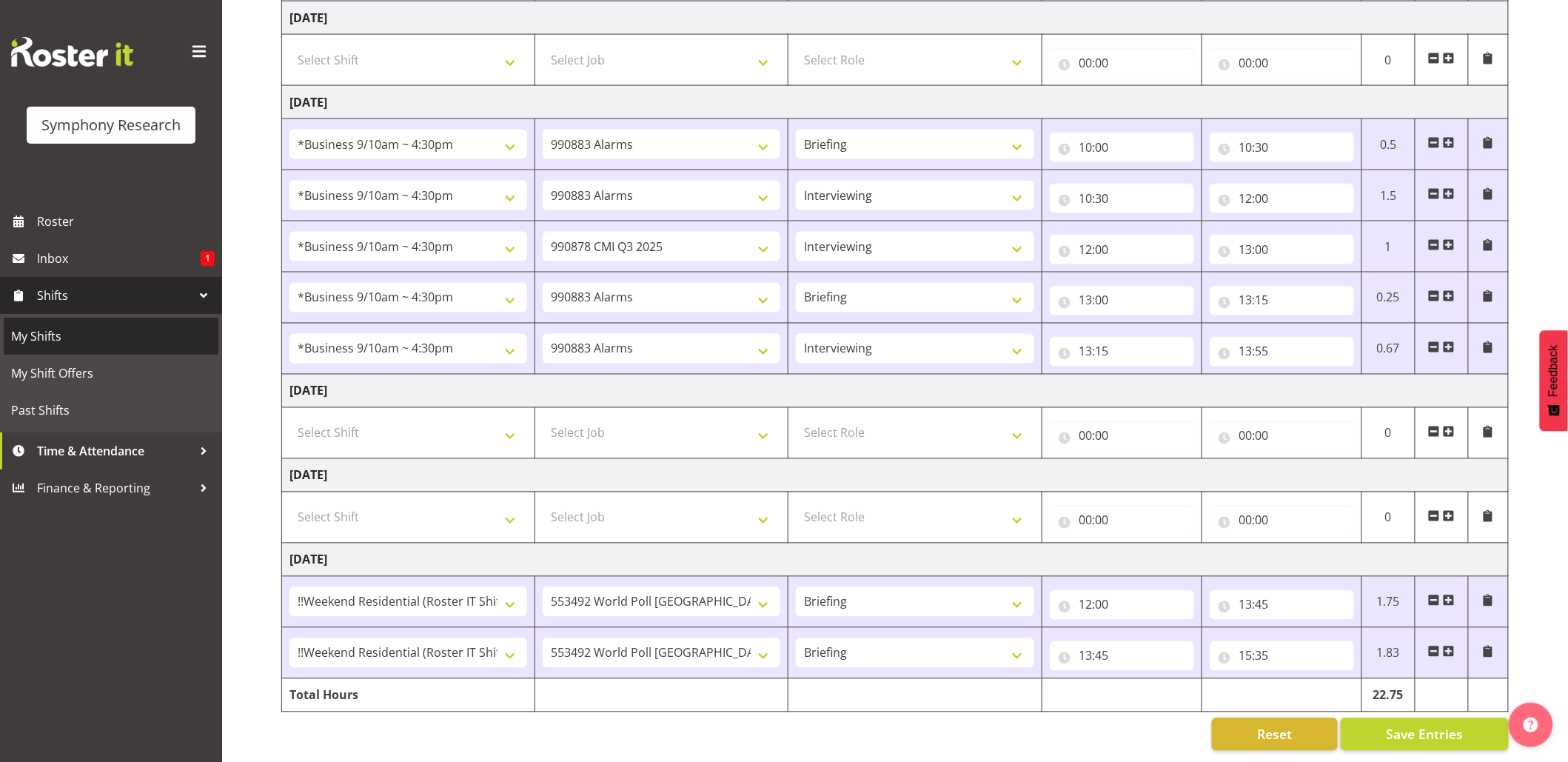
click at [31, 334] on span "My Shifts" at bounding box center [111, 336] width 200 height 22
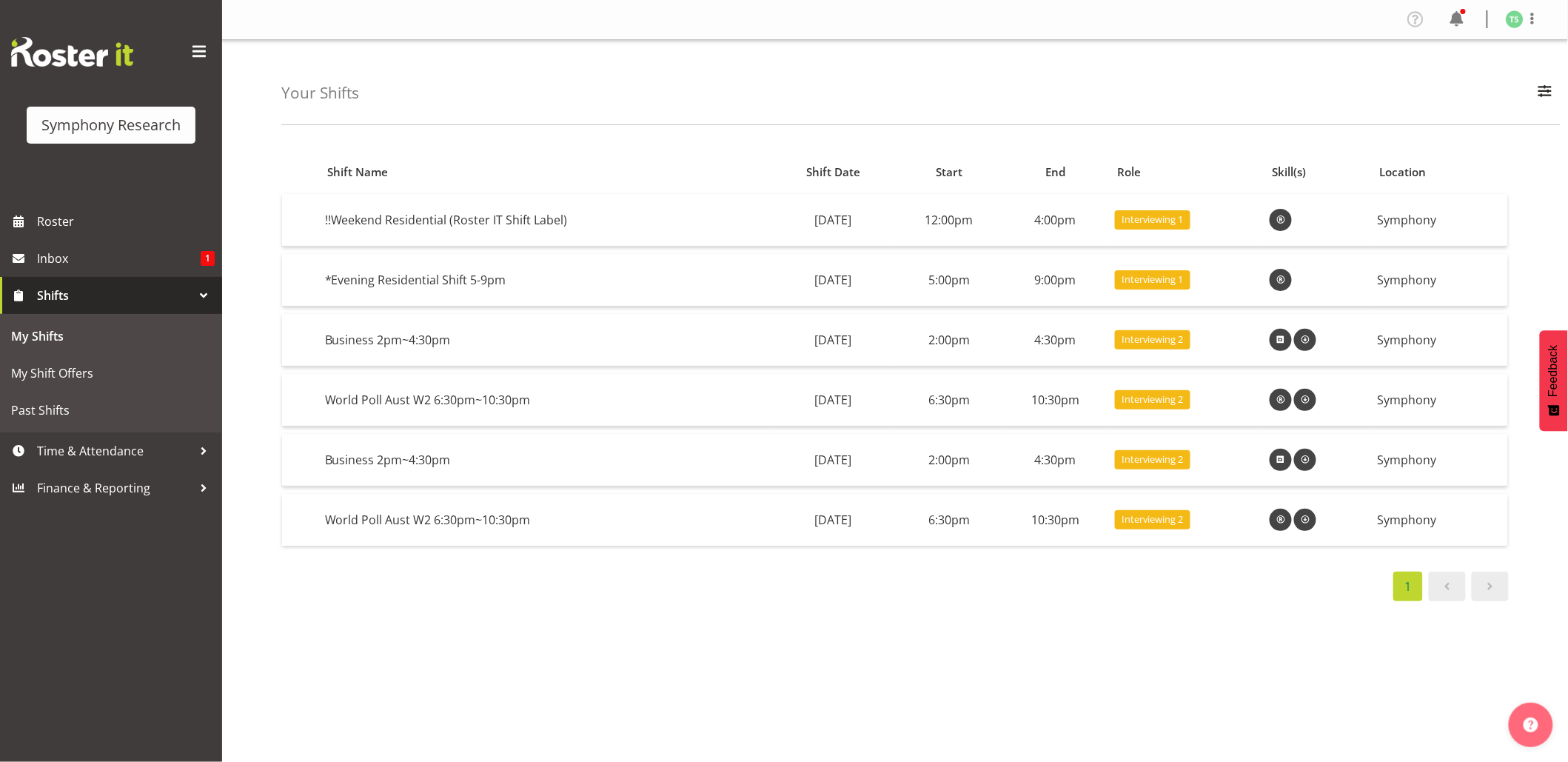
drag, startPoint x: 942, startPoint y: 647, endPoint x: 952, endPoint y: 625, distance: 24.2
click at [942, 647] on div "Shift Name Shift Date Start End Role Skill(s) Location !!Weekend Residential (R…" at bounding box center [924, 433] width 1286 height 593
click at [1037, 620] on div "Shift Name Shift Date Start End Role Skill(s) Location !!Weekend Residential (R…" at bounding box center [924, 433] width 1286 height 593
click at [60, 454] on span "Time & Attendance" at bounding box center [115, 450] width 156 height 22
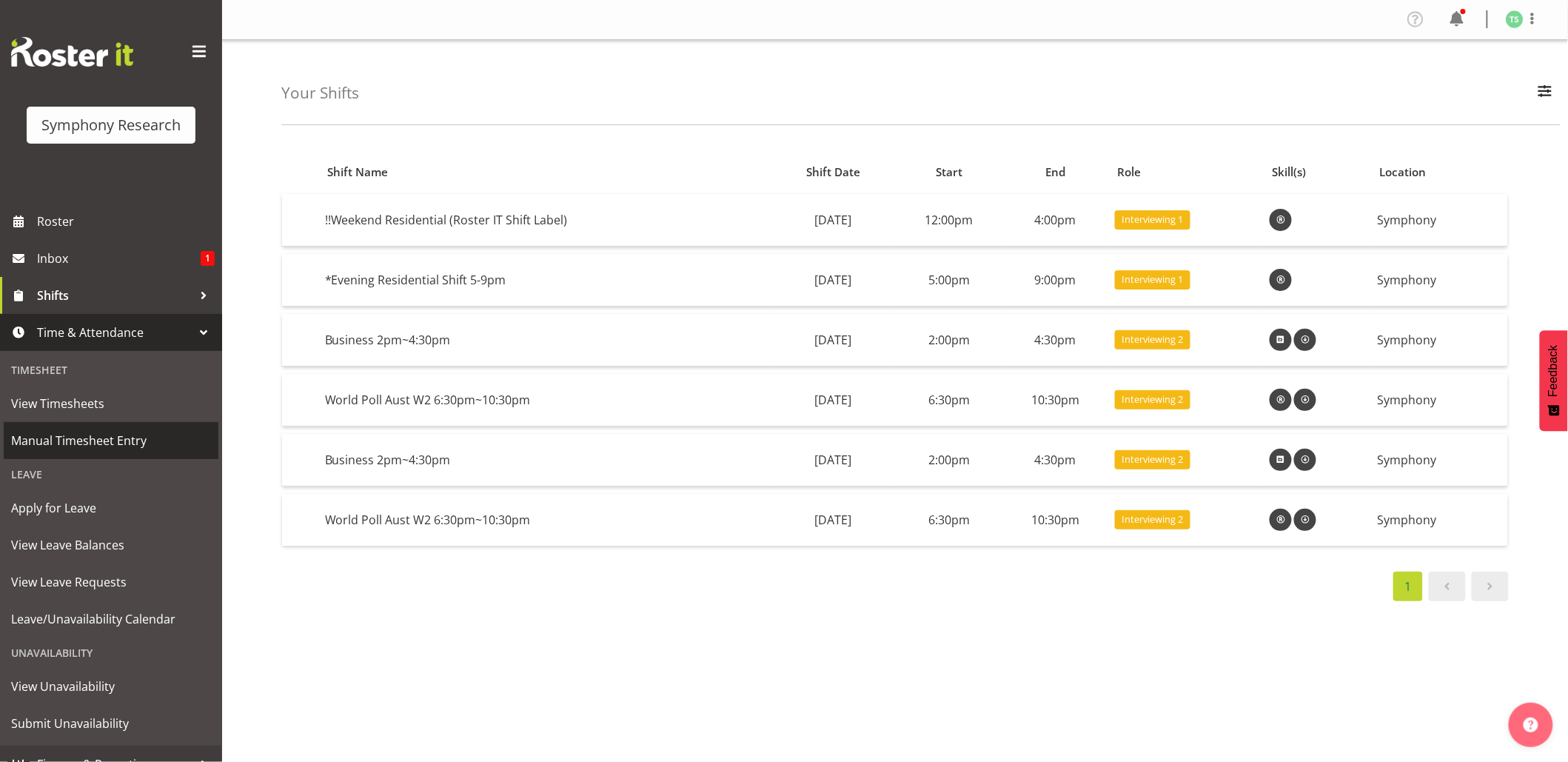
click at [99, 436] on span "Manual Timesheet Entry" at bounding box center [111, 440] width 200 height 22
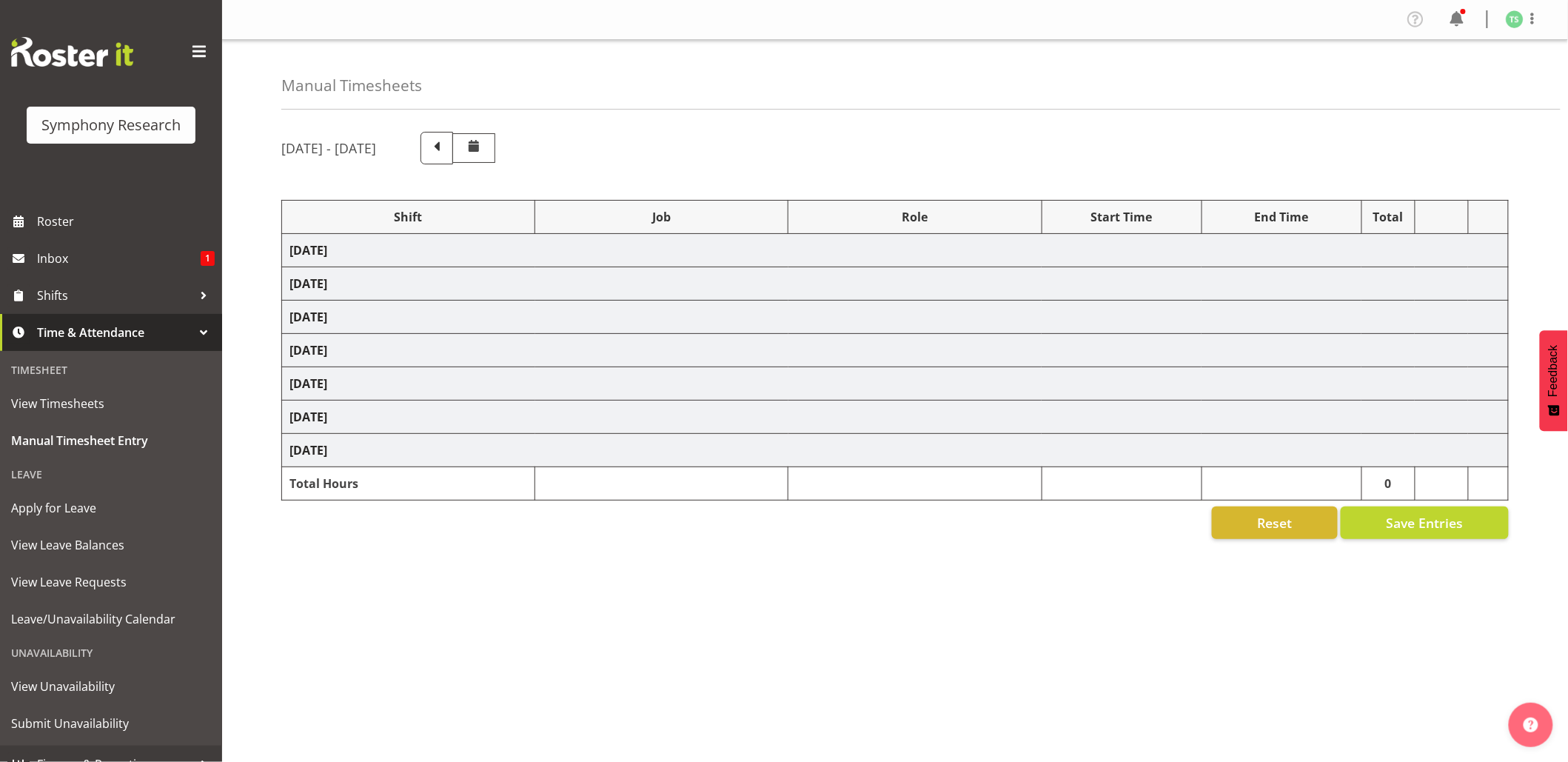
select select "26078"
select select "10461"
select select "26078"
select select "10461"
select select "47"
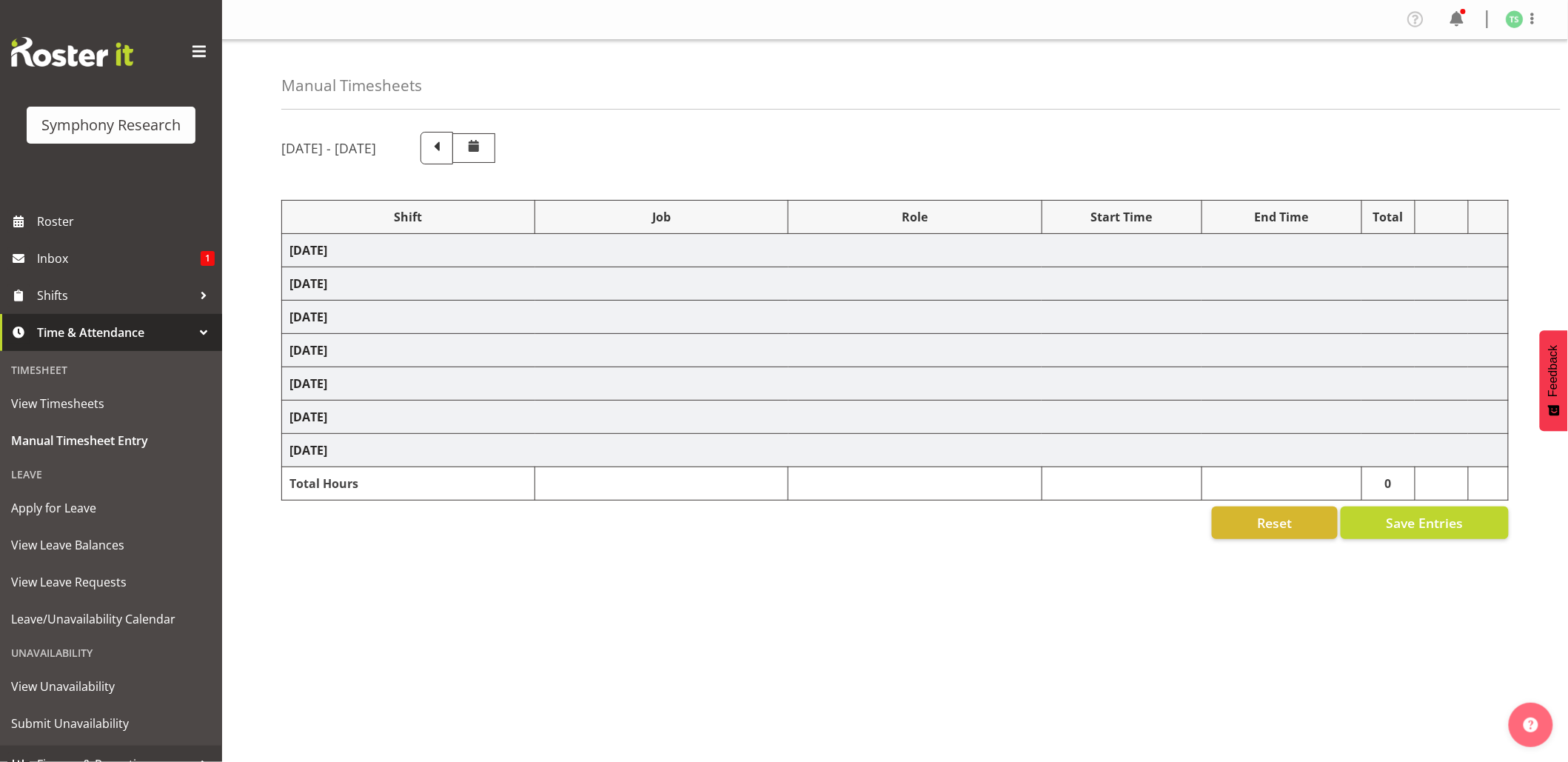
select select "26078"
select select "10461"
select select "47"
select select "48116"
select select "10461"
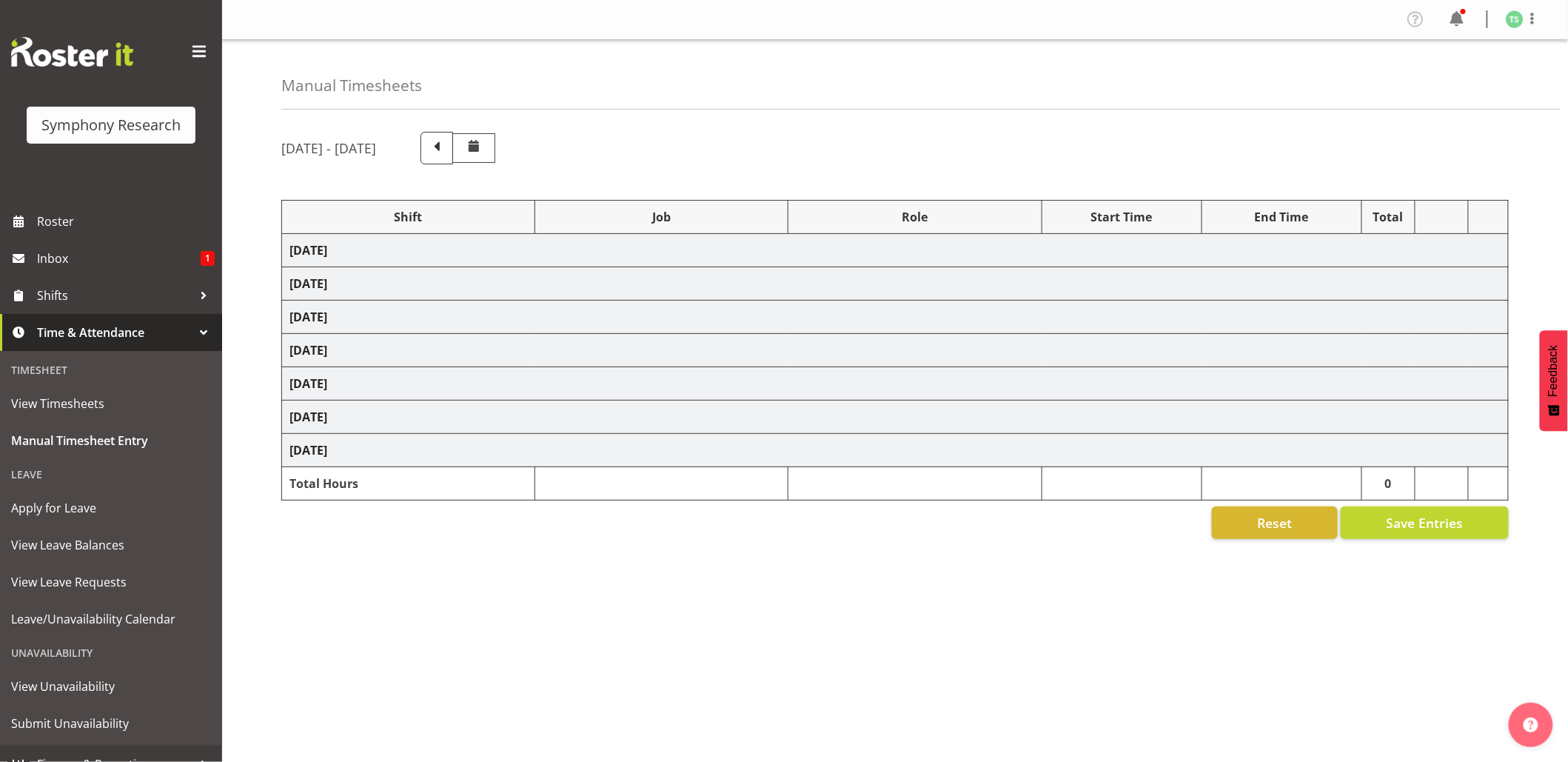
select select "47"
select select "48116"
select select "10242"
select select "47"
select select "26078"
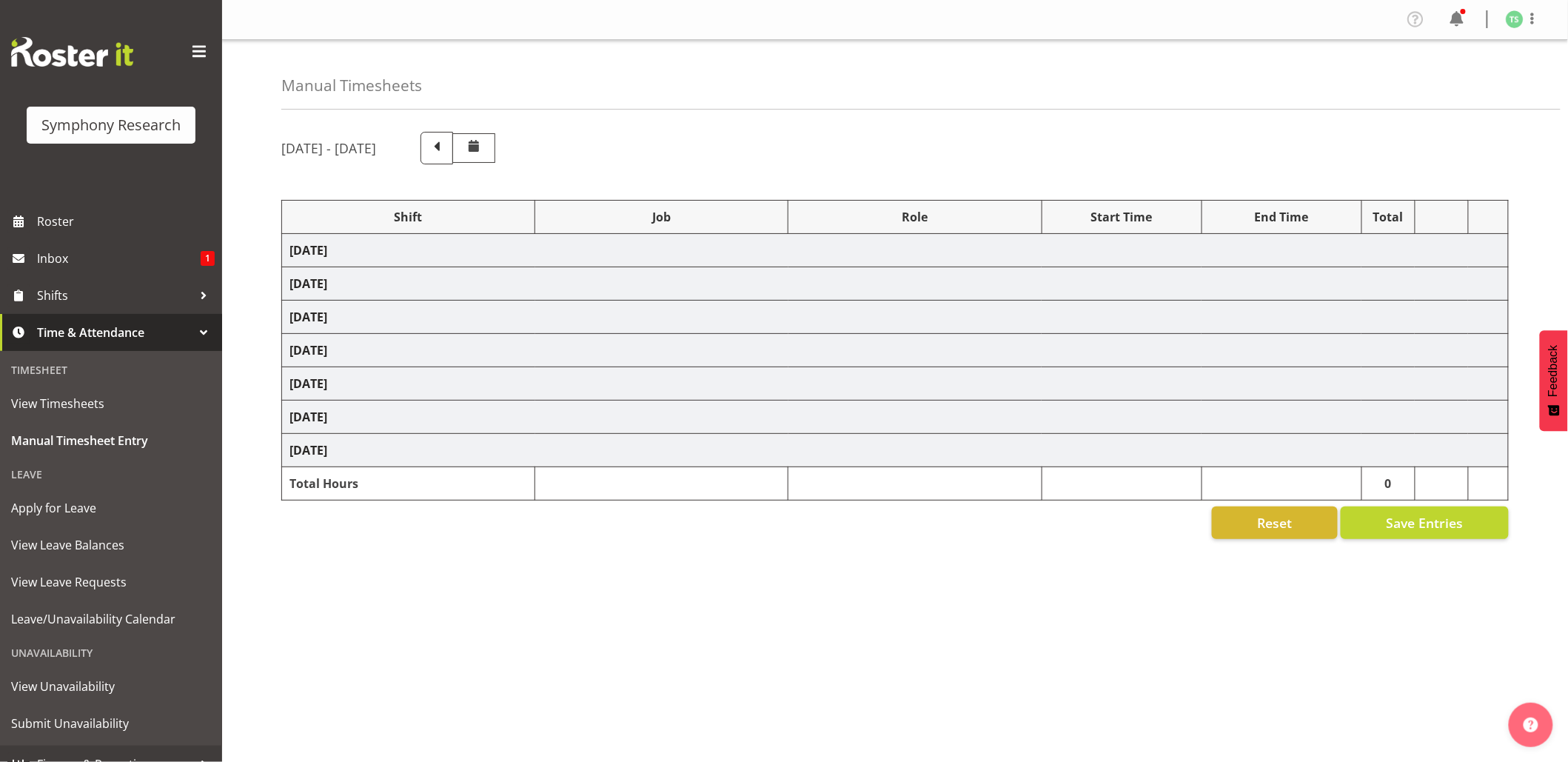
select select "10461"
select select "47"
select select "26078"
select select "10461"
select select "47"
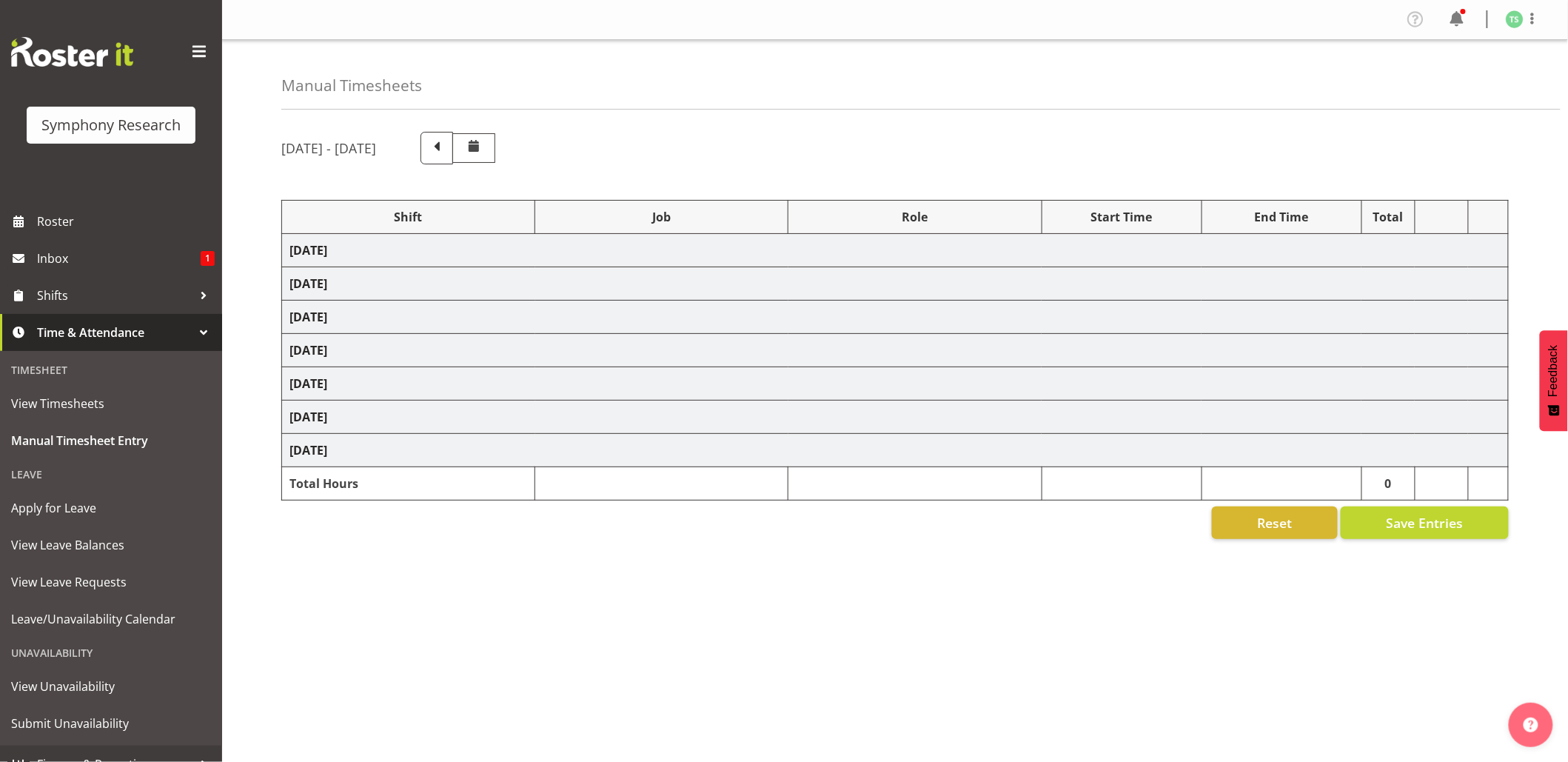
select select "26078"
select select "10239"
select select "47"
select select "48116"
select select "10242"
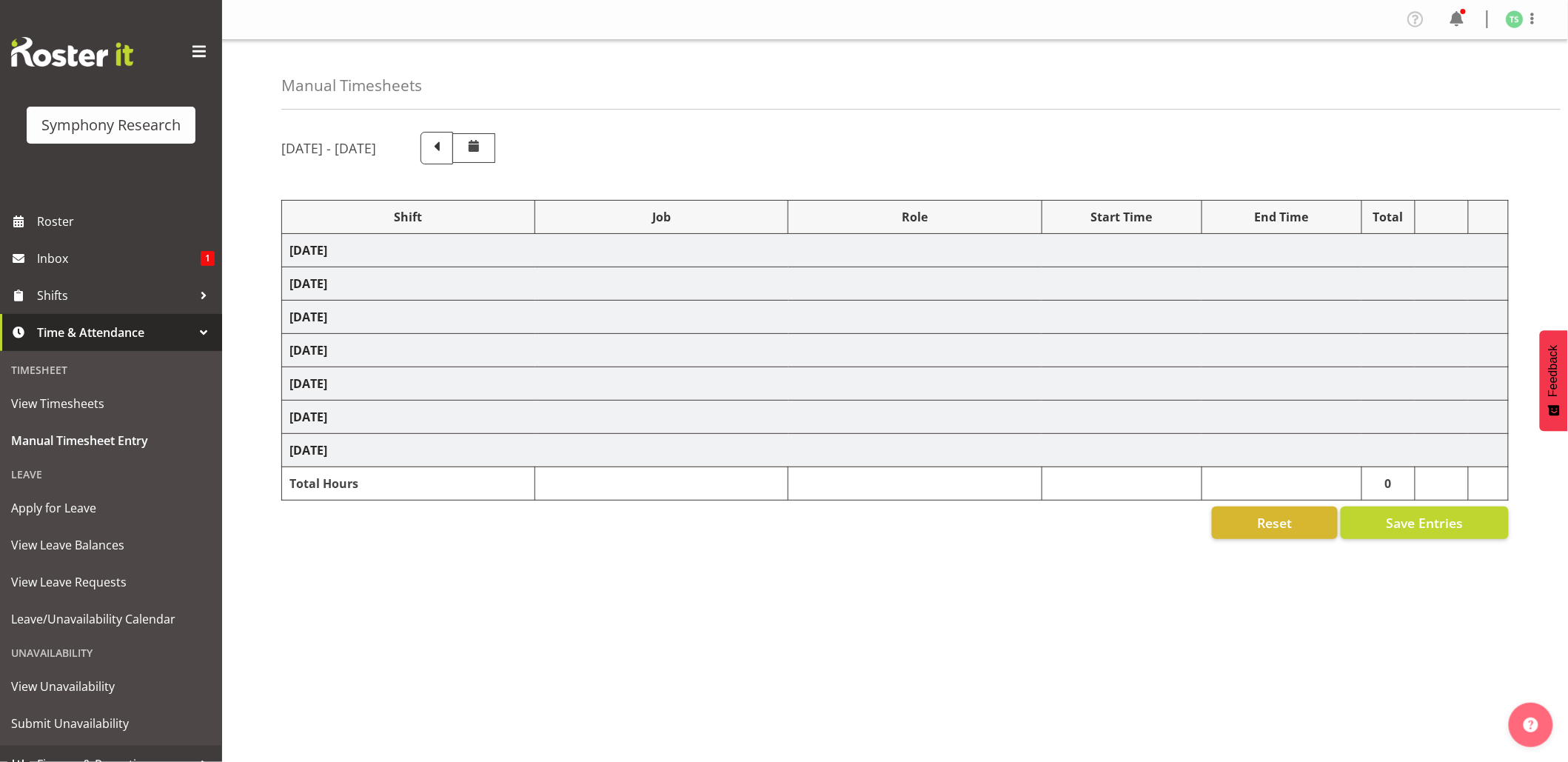
select select "47"
select select "48116"
select select "9426"
select select "47"
select select "48116"
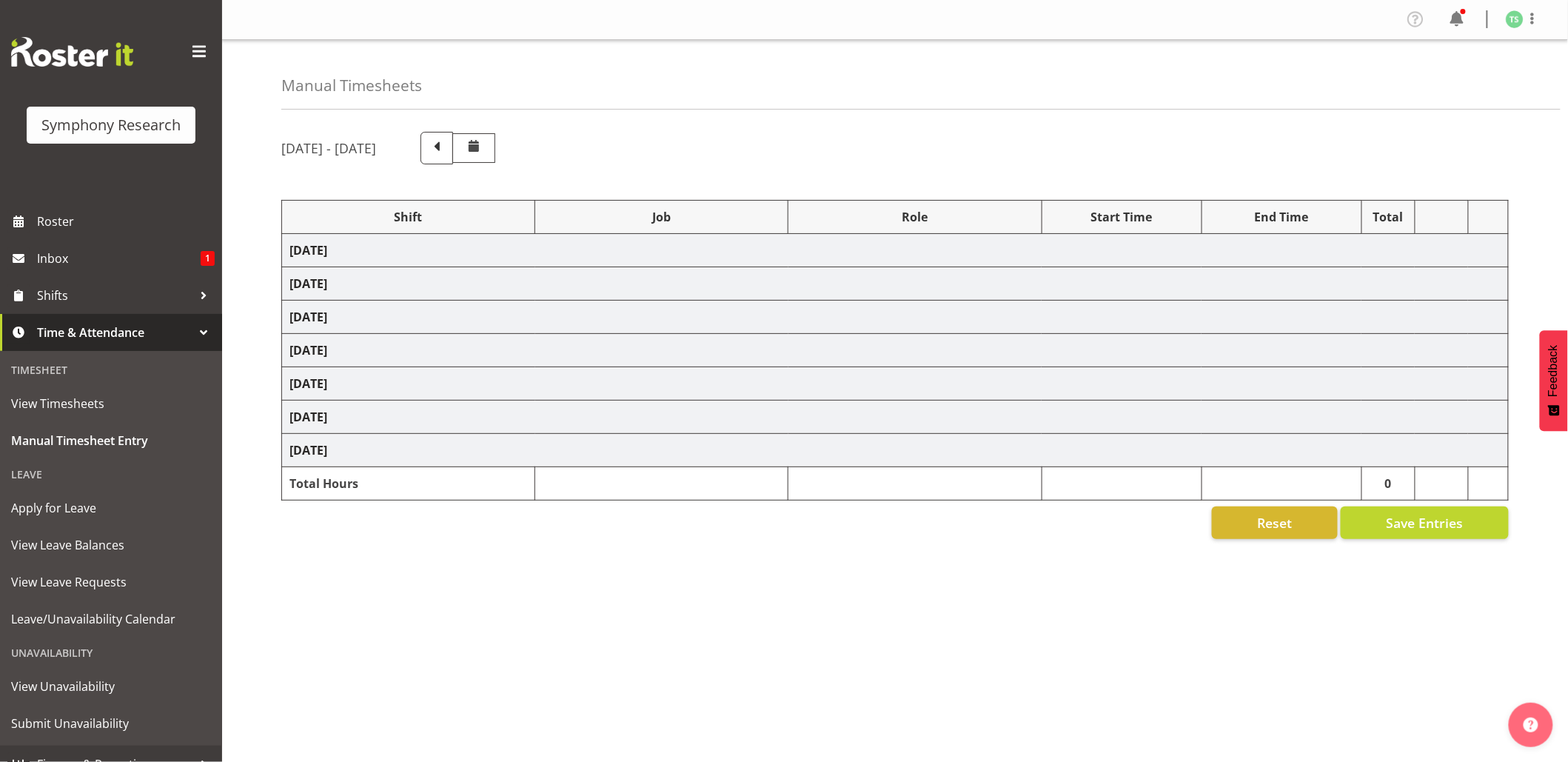
select select "760"
select select "48116"
select select "10242"
select select "47"
select select "26078"
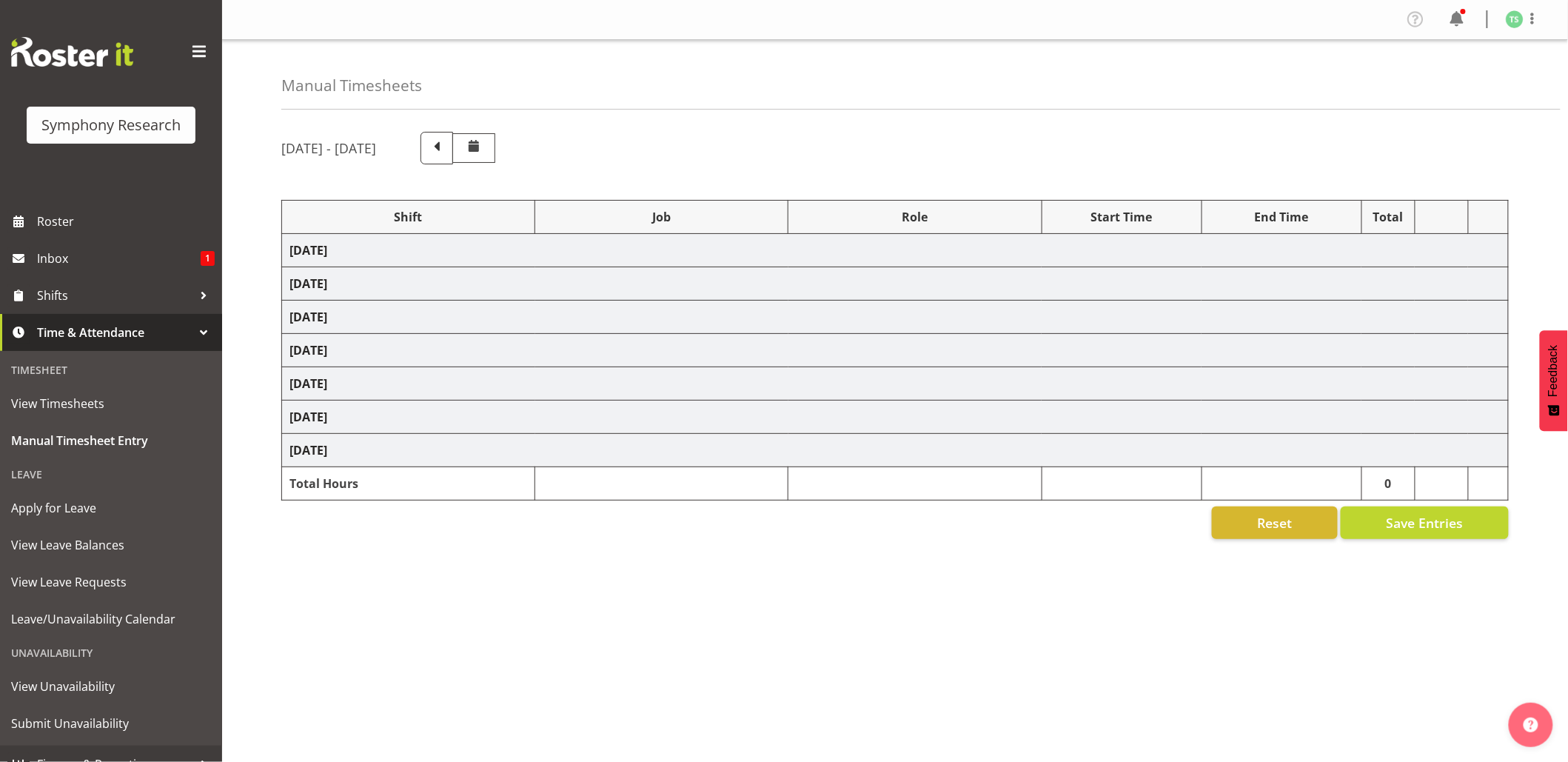
select select "10420"
select select "26078"
select select "10420"
select select "47"
select select "26078"
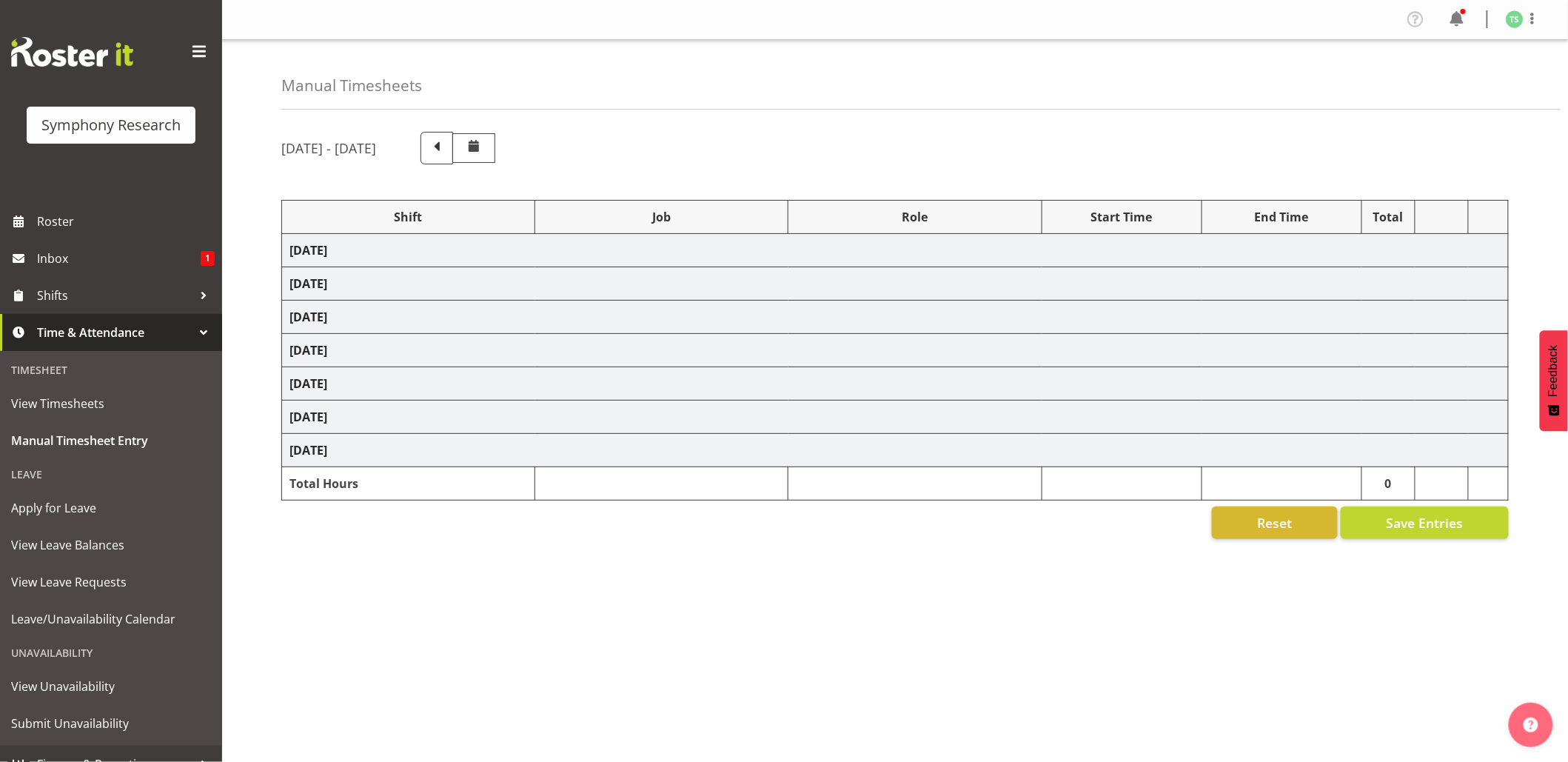
select select "10239"
select select "47"
select select "26078"
select select "10420"
select select "26078"
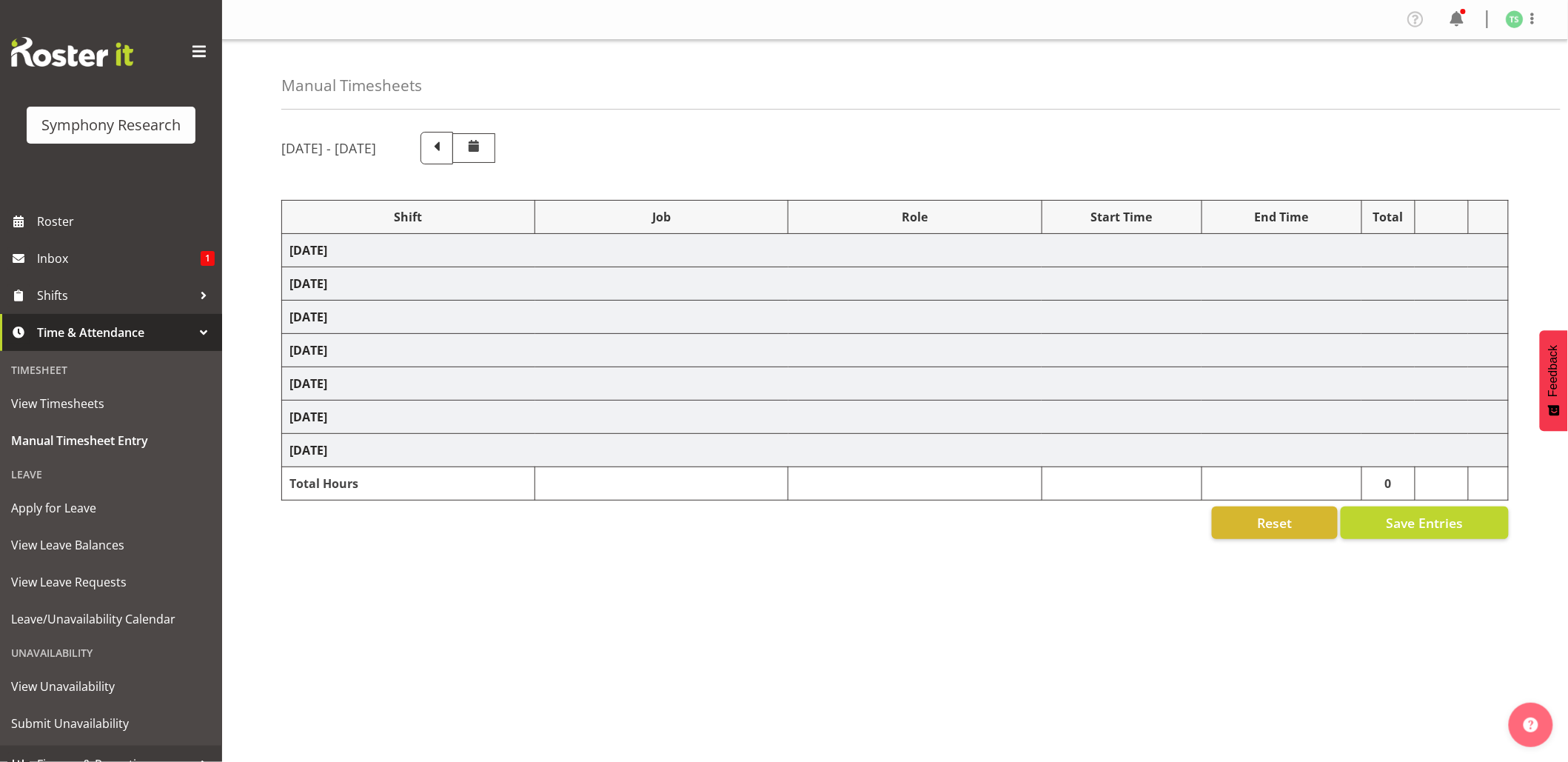
select select "10420"
select select "47"
select select "10499"
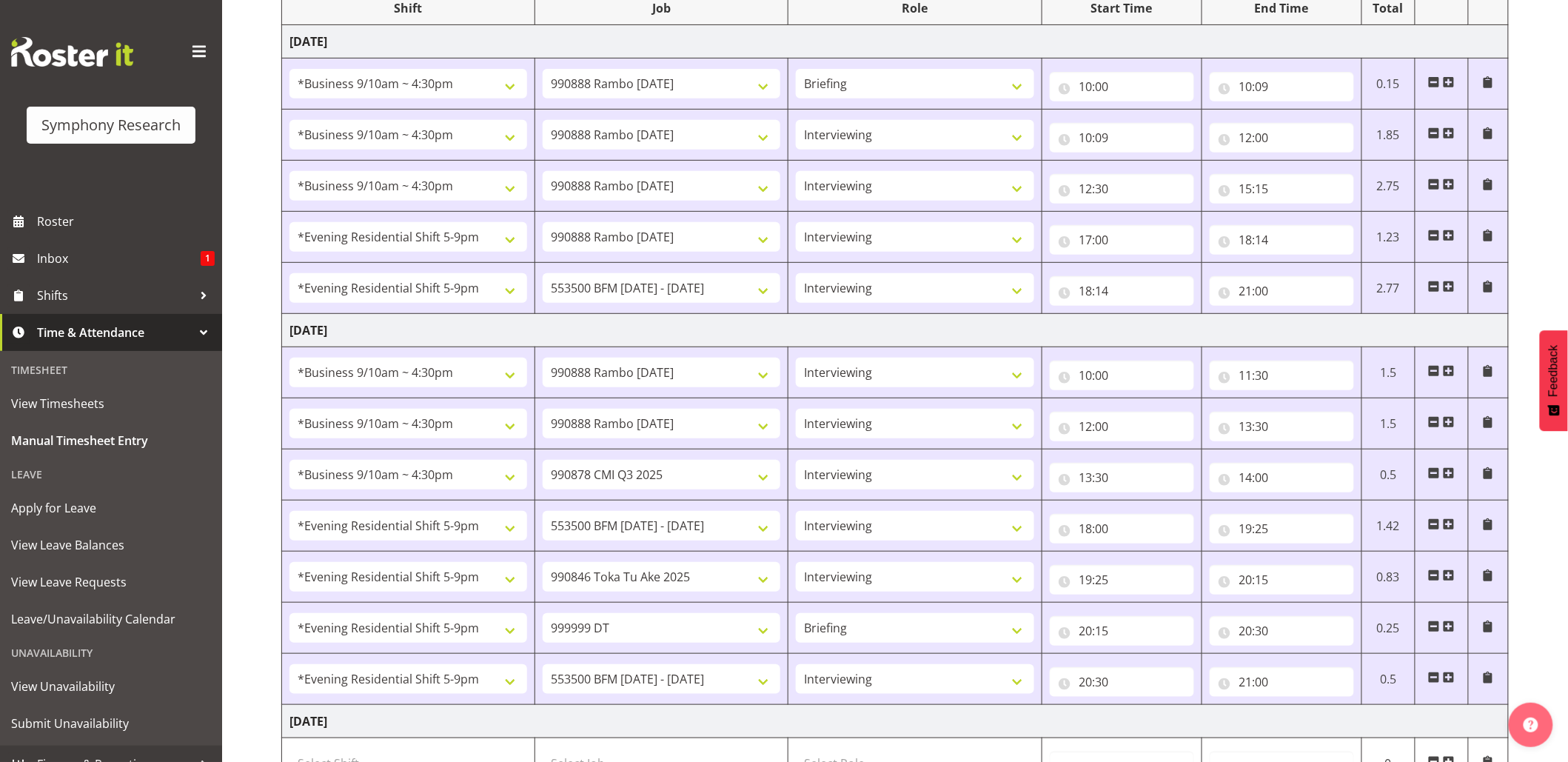
scroll to position [936, 0]
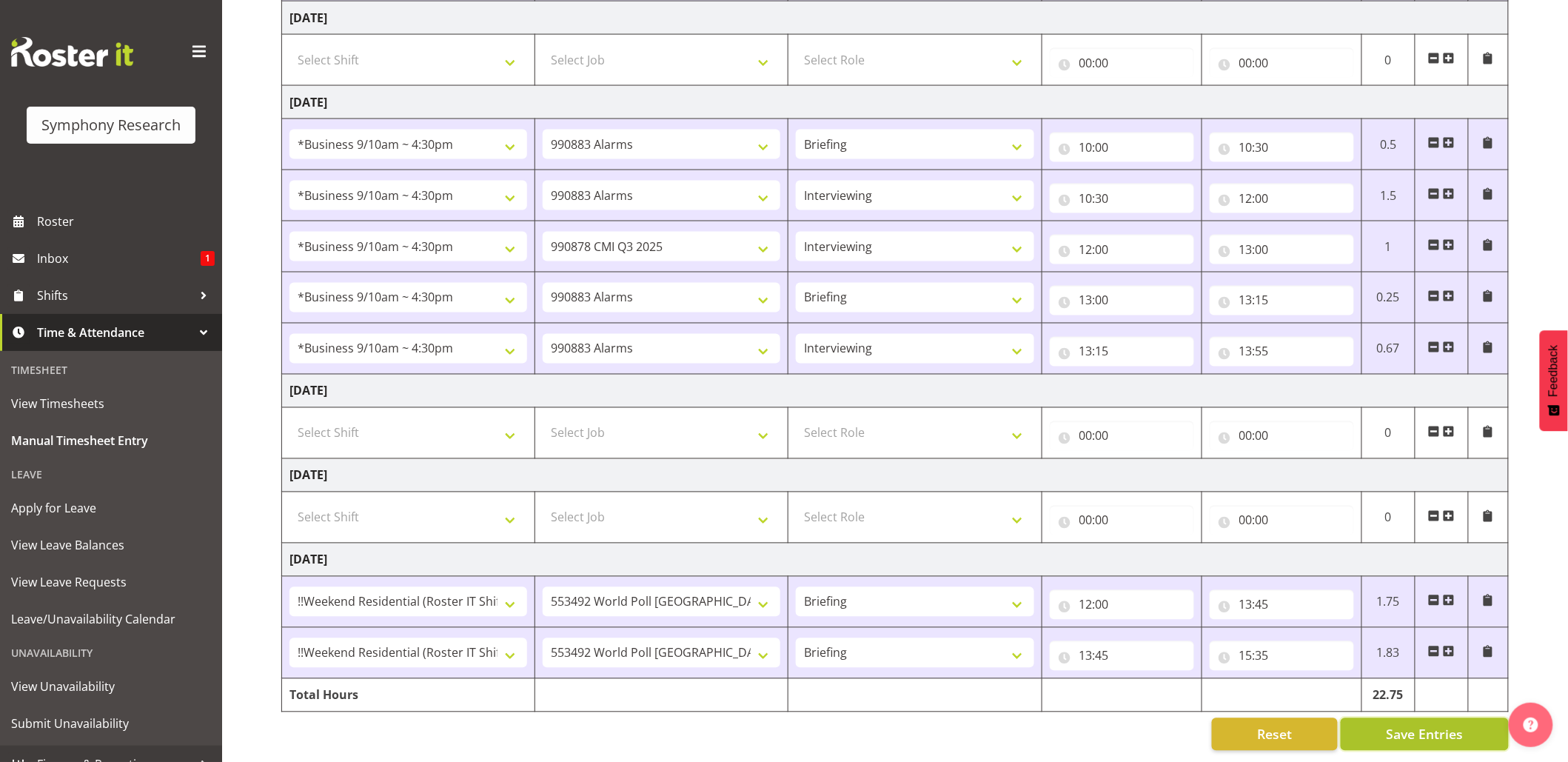
click at [1413, 725] on span "Save Entries" at bounding box center [1424, 734] width 77 height 19
click at [1409, 717] on div "Timesheet Entries Save" at bounding box center [1454, 713] width 142 height 18
click at [1407, 717] on div "Timesheet Entries Save" at bounding box center [1454, 713] width 142 height 18
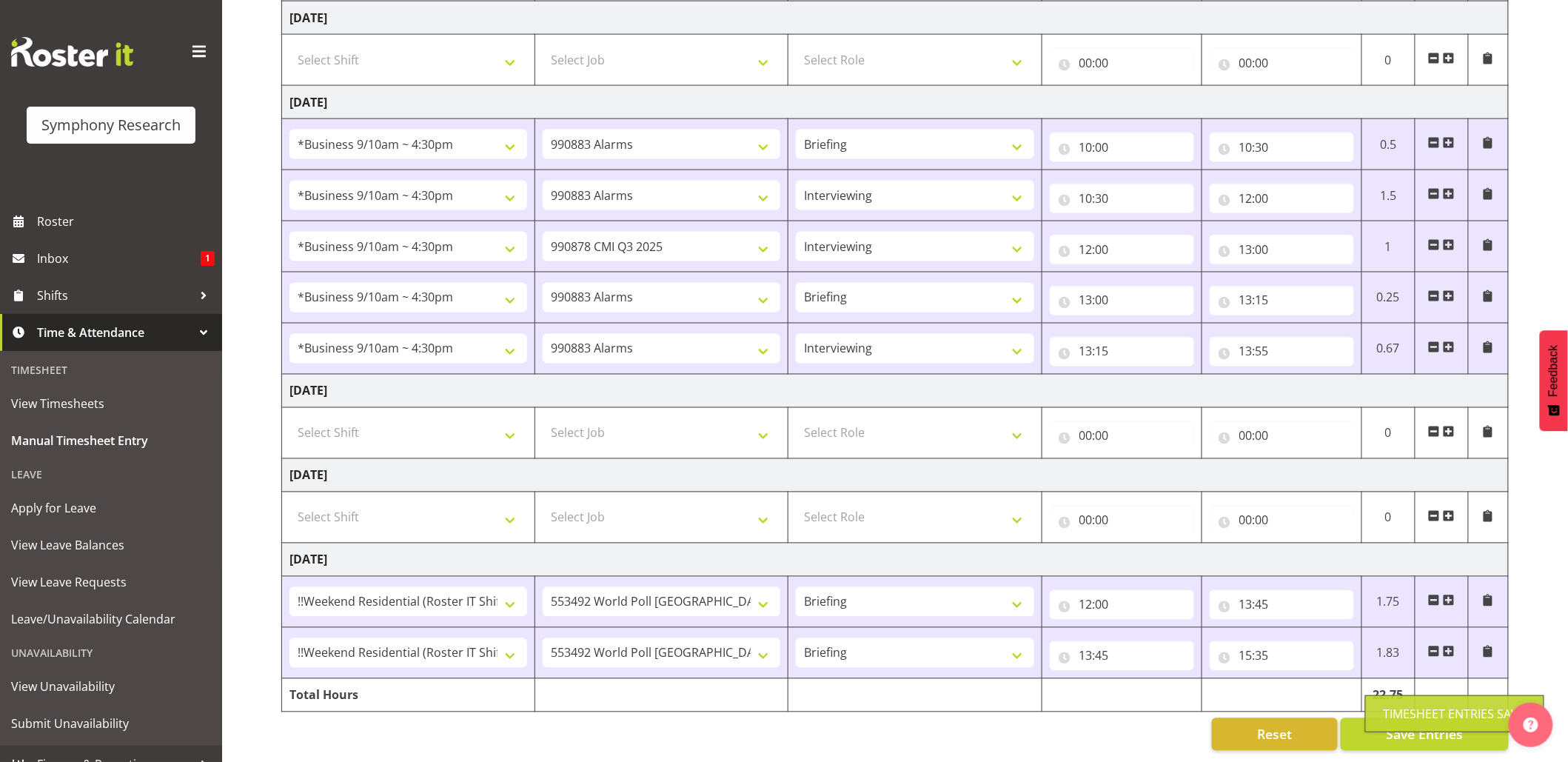
click at [1407, 717] on div "Timesheet Entries Save" at bounding box center [1454, 713] width 142 height 18
click at [1413, 712] on div "Timesheet Entries Save" at bounding box center [1454, 713] width 142 height 18
click at [1416, 725] on span "Save Entries" at bounding box center [1424, 734] width 77 height 19
click at [1421, 725] on span "Save Entries" at bounding box center [1424, 734] width 77 height 19
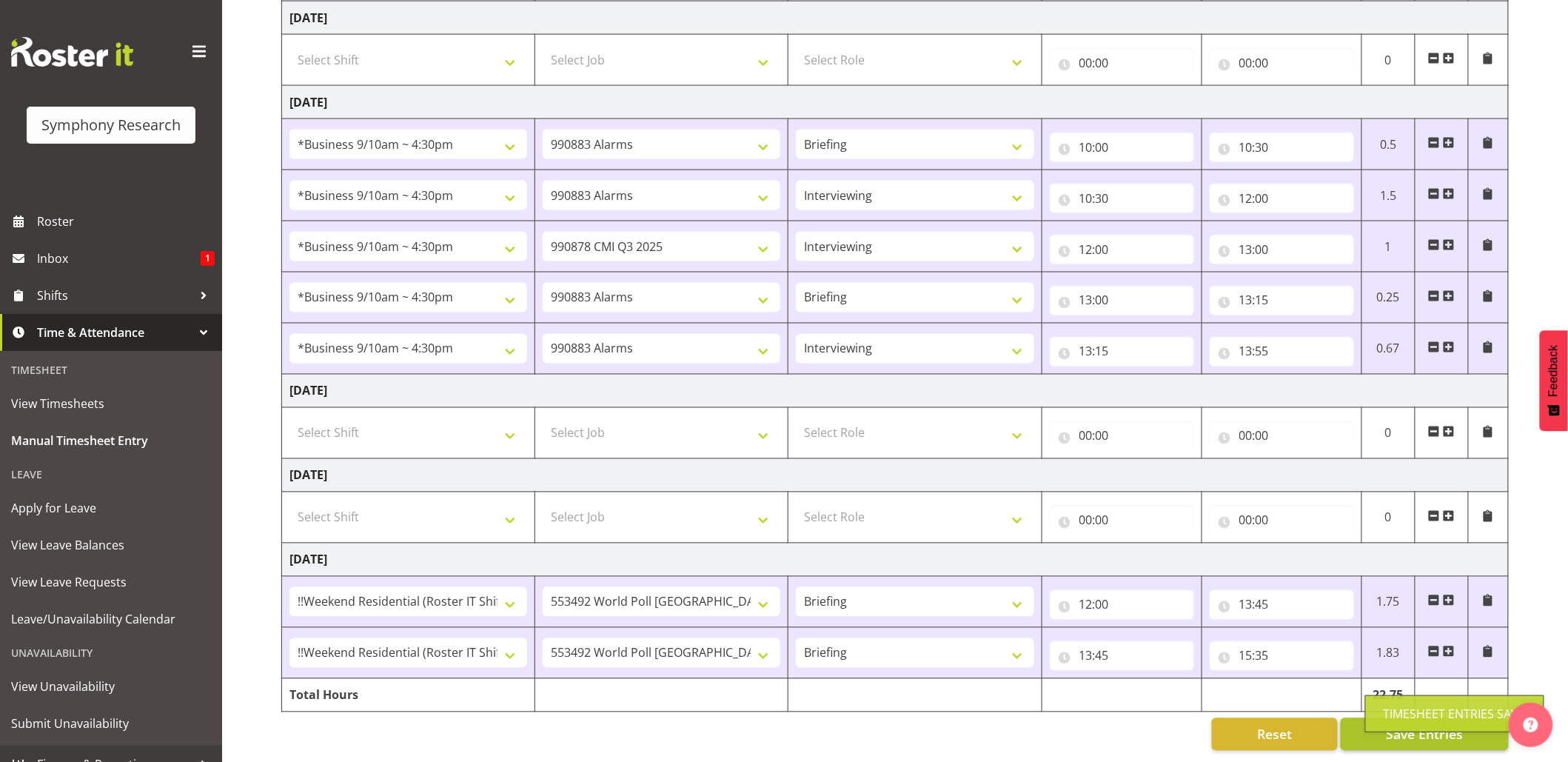
click at [1417, 718] on div "Timesheet Entries Save" at bounding box center [1454, 713] width 142 height 18
click at [1419, 715] on div "Timesheet Entries Save" at bounding box center [1454, 713] width 142 height 18
click at [764, 587] on select "550060 IF Admin 553492 World Poll [GEOGRAPHIC_DATA] Wave 2 2025 553500 BFM [DAT…" at bounding box center [661, 601] width 238 height 30
click at [767, 590] on select "550060 IF Admin 553492 World Poll [GEOGRAPHIC_DATA] Wave 2 2025 553500 BFM [DAT…" at bounding box center [661, 601] width 238 height 30
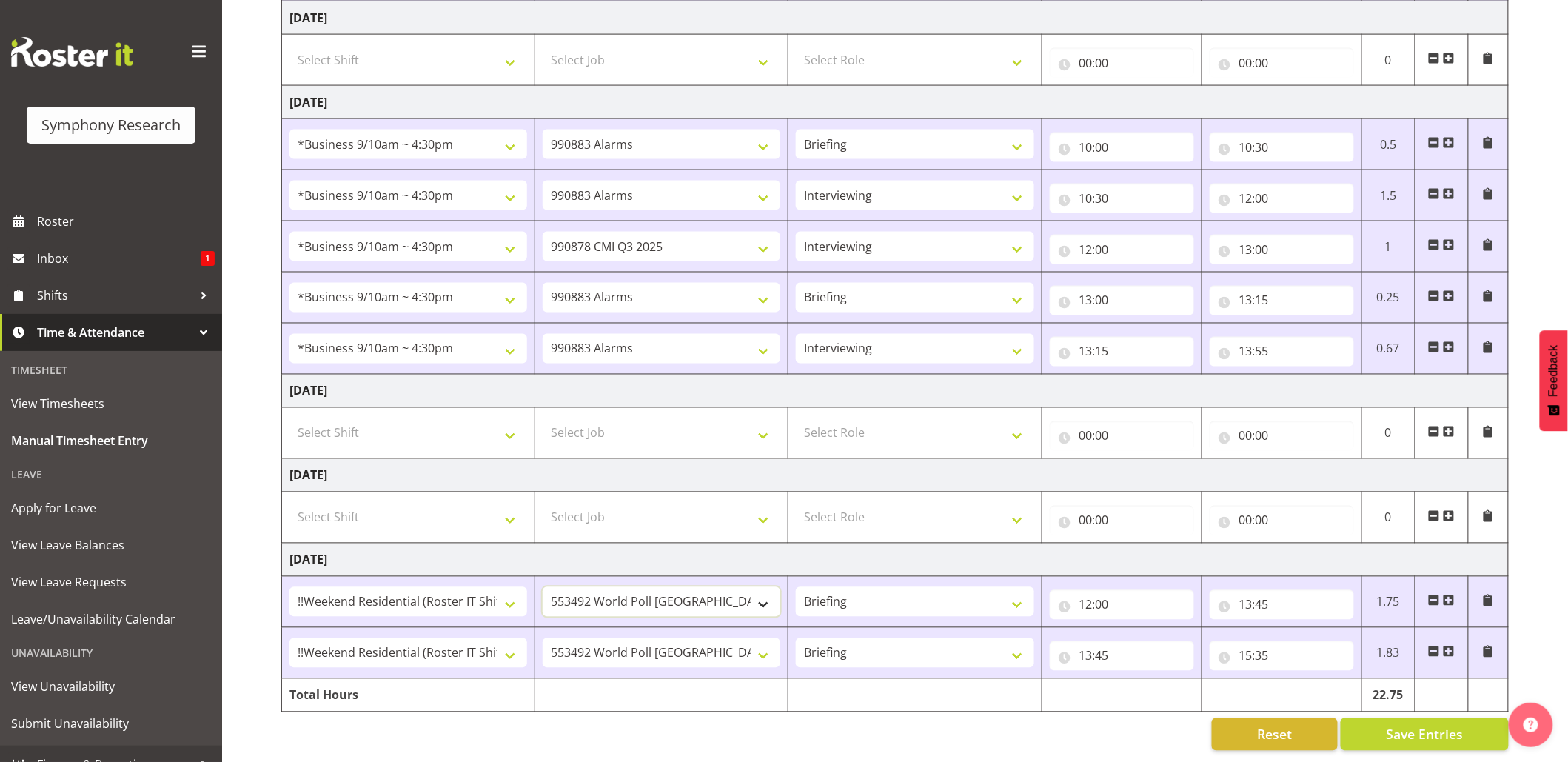
click at [767, 590] on select "550060 IF Admin 553492 World Poll [GEOGRAPHIC_DATA] Wave 2 2025 553500 BFM [DAT…" at bounding box center [661, 601] width 238 height 30
click at [1440, 725] on span "Save Entries" at bounding box center [1424, 734] width 77 height 19
